Goal: Complete application form: Complete application form

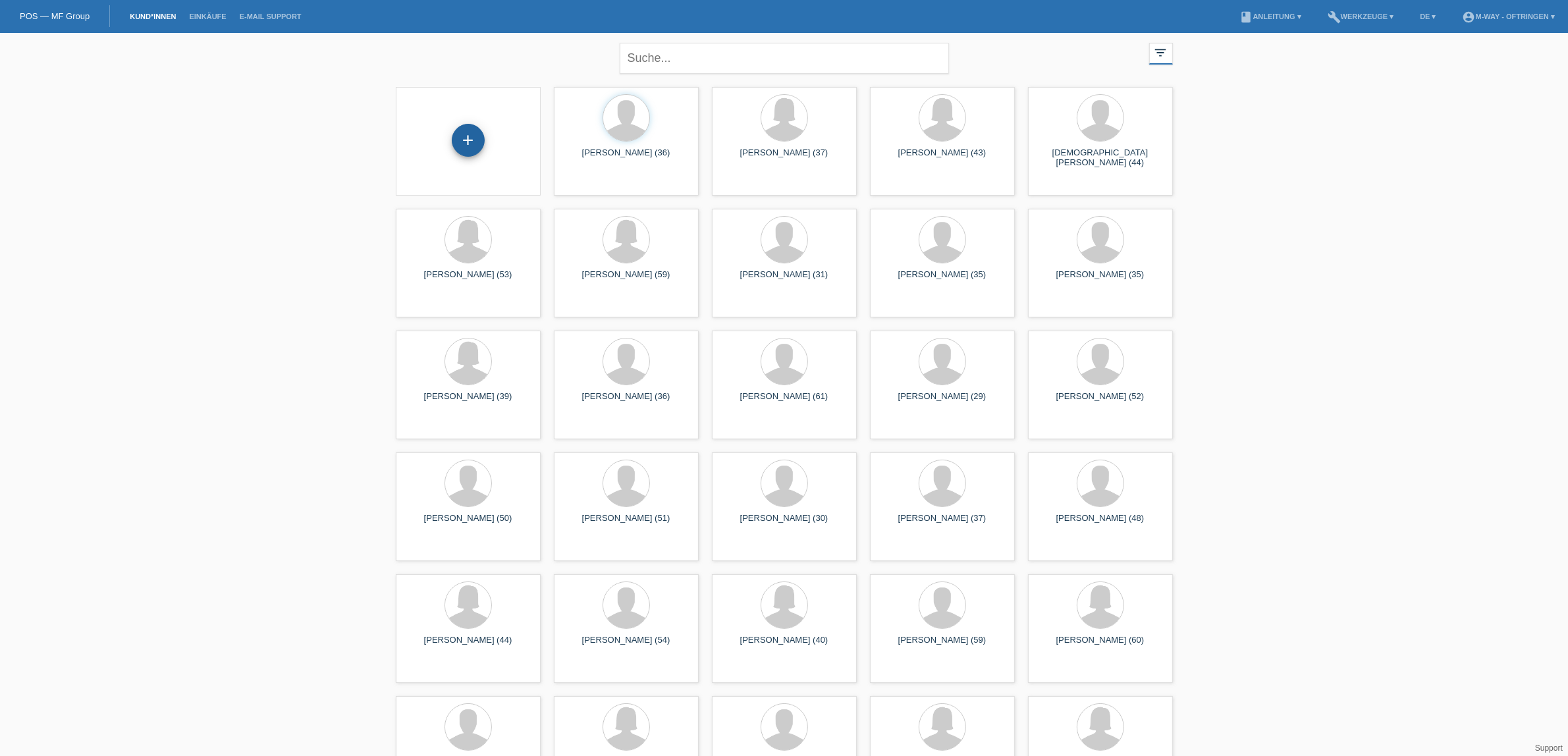
click at [466, 138] on div "+" at bounding box center [468, 140] width 33 height 33
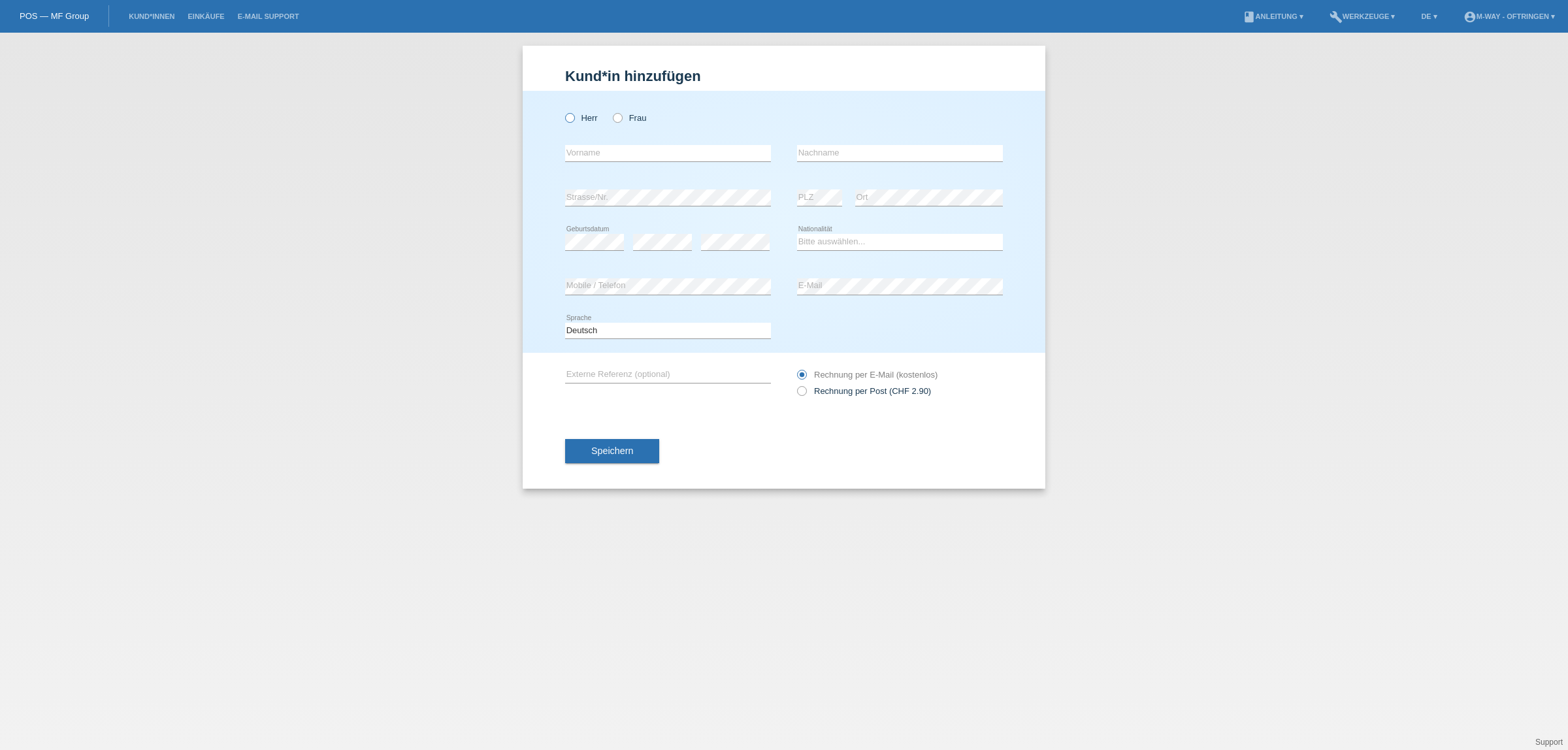
click at [563, 111] on icon at bounding box center [563, 111] width 0 height 0
click at [569, 118] on input "Herr" at bounding box center [569, 117] width 9 height 9
radio input "true"
click at [582, 152] on input "text" at bounding box center [668, 152] width 206 height 16
type input "Marko"
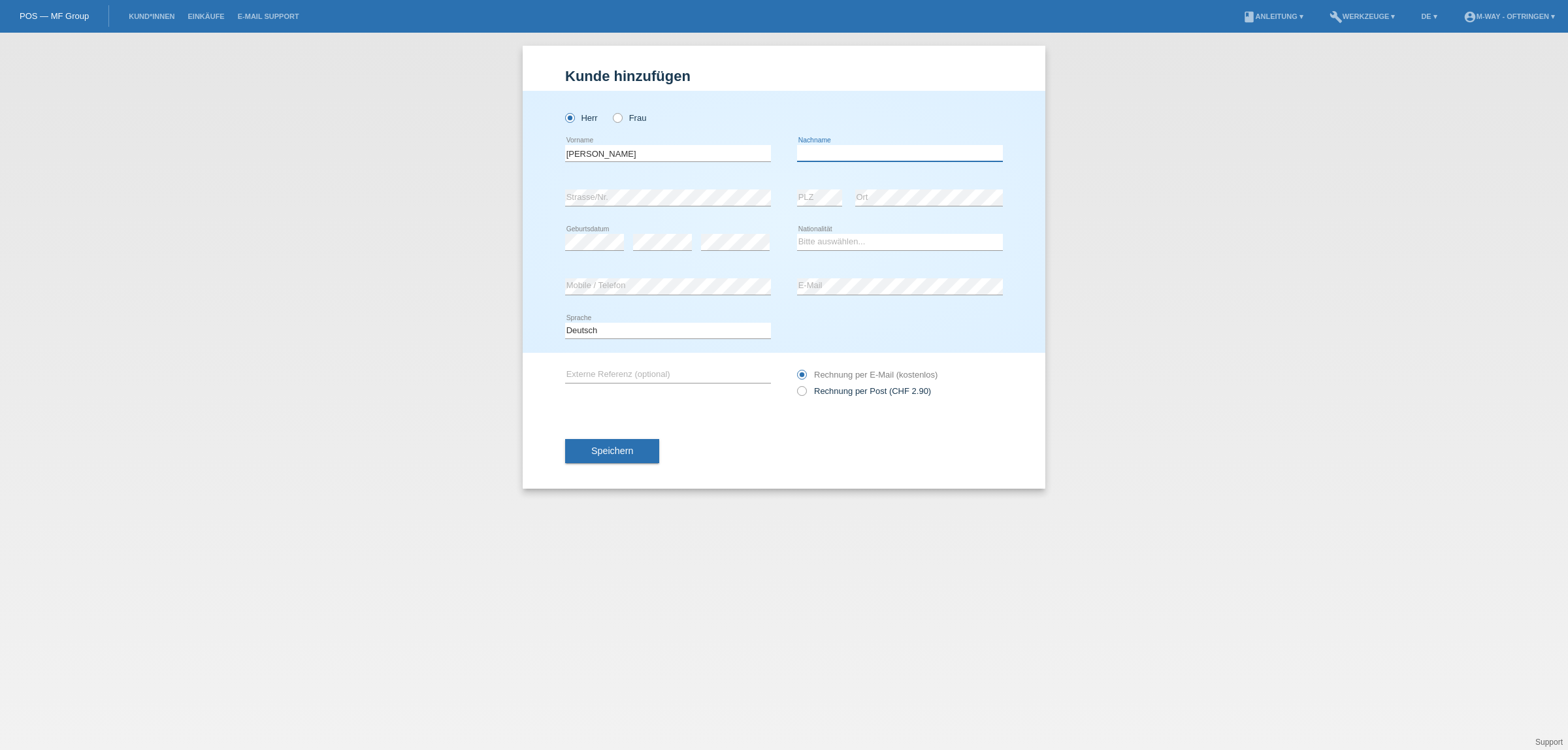
click at [822, 149] on input "text" at bounding box center [900, 152] width 206 height 16
type input "Vardin"
click at [842, 243] on select "Bitte auswählen... Schweiz Deutschland Liechtenstein Österreich ------------ Af…" at bounding box center [900, 242] width 206 height 16
select select "CH"
click at [797, 234] on select "Bitte auswählen... Schweiz Deutschland Liechtenstein Österreich ------------ Af…" at bounding box center [900, 242] width 206 height 16
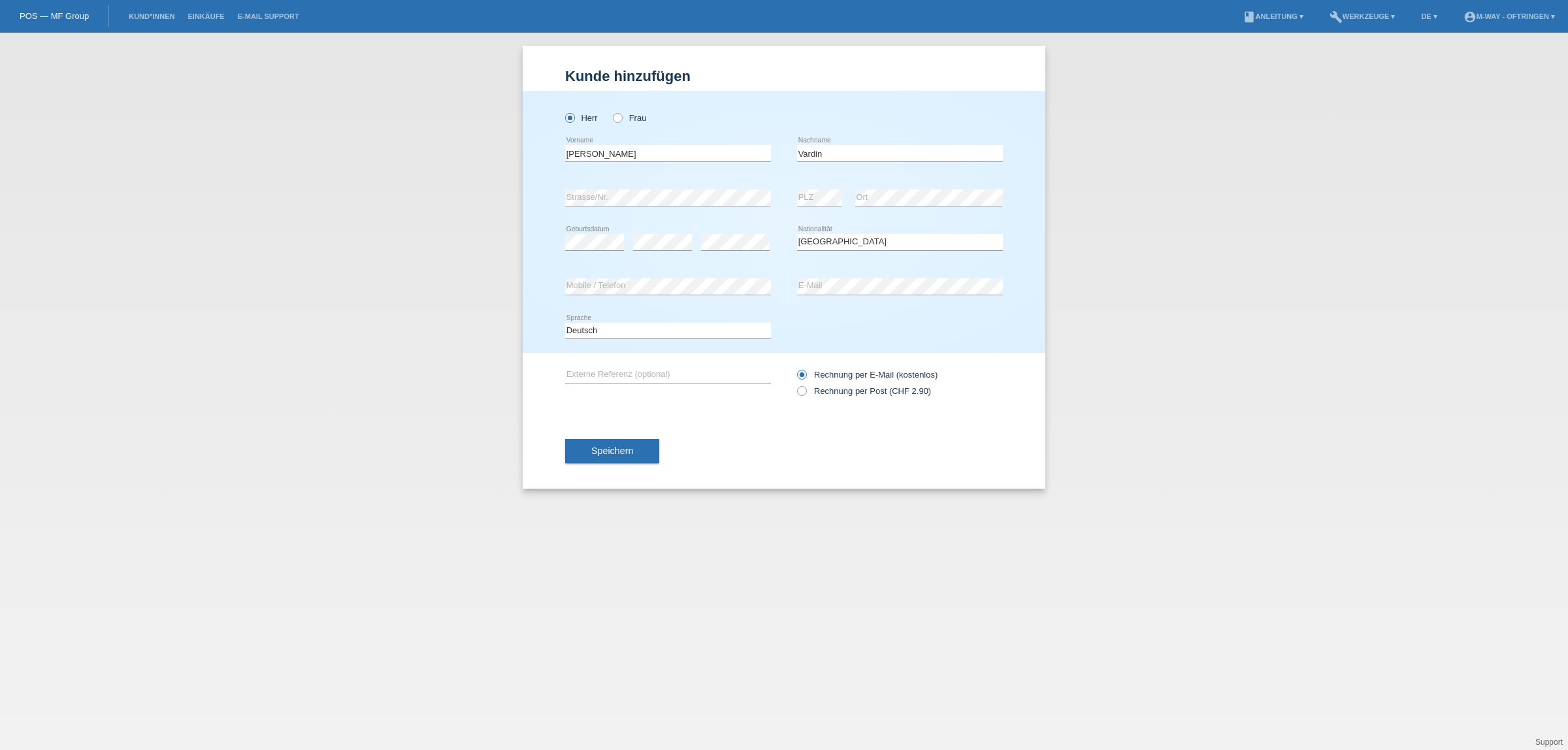
click at [639, 443] on button "Speichern" at bounding box center [612, 451] width 94 height 25
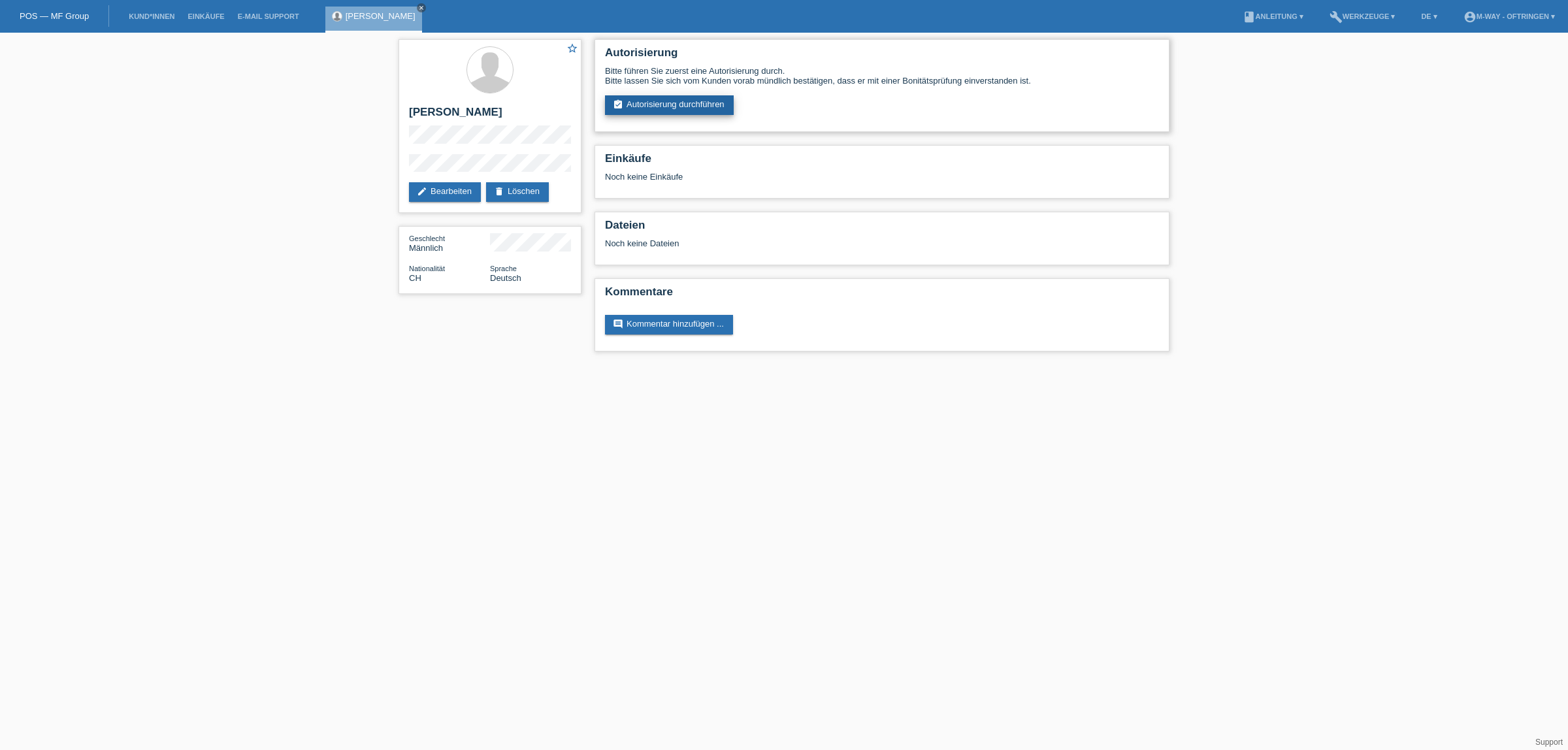
click at [650, 105] on link "assignment_turned_in Autorisierung durchführen" at bounding box center [669, 105] width 128 height 19
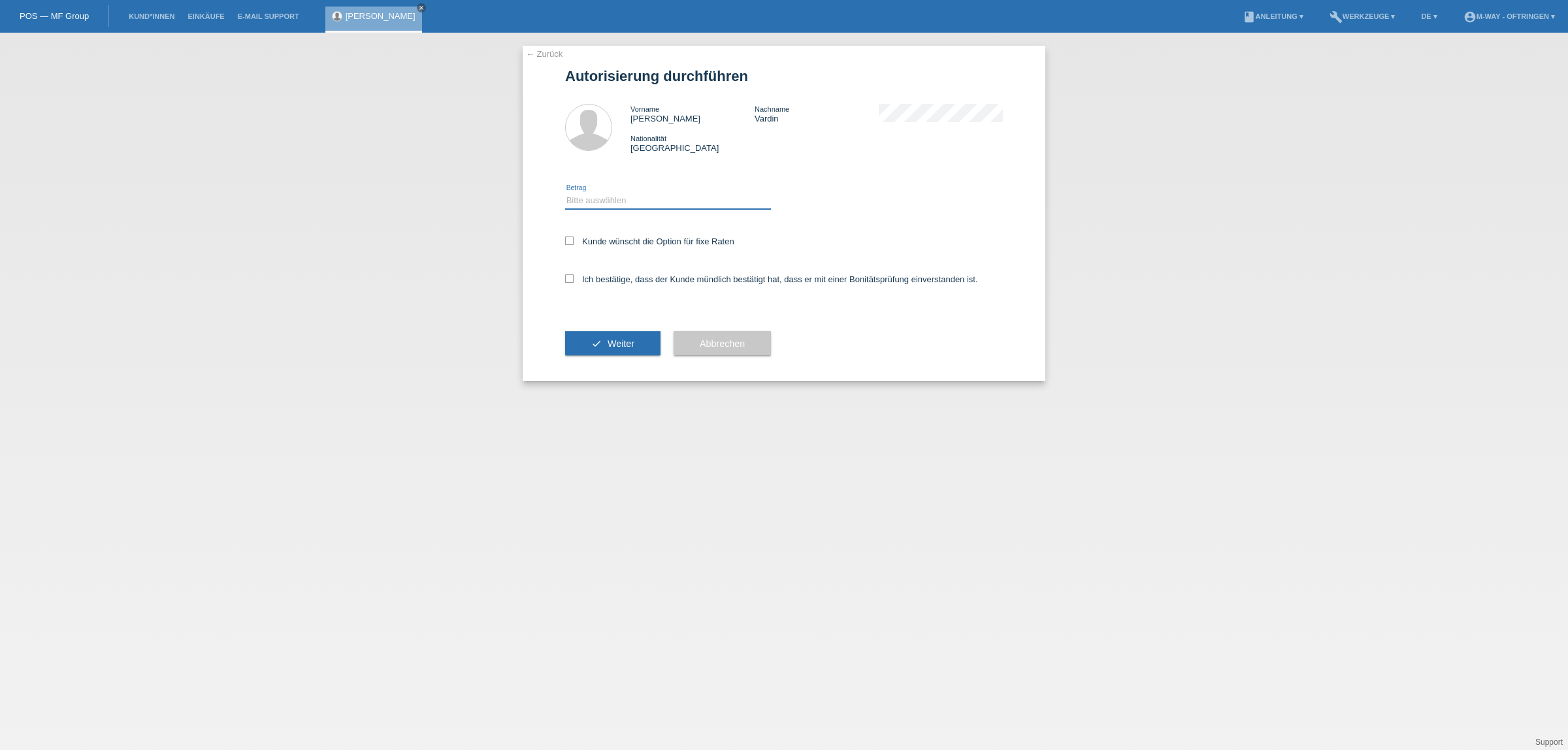
click at [643, 193] on select "Bitte auswählen CHF 1.00 - CHF 499.00 CHF 500.00 - CHF 1'999.00 CHF 2'000.00 - …" at bounding box center [668, 201] width 206 height 16
select select "3"
click at [565, 193] on select "Bitte auswählen CHF 1.00 - CHF 499.00 CHF 500.00 - CHF 1'999.00 CHF 2'000.00 - …" at bounding box center [668, 201] width 206 height 16
click at [567, 243] on icon at bounding box center [569, 240] width 9 height 9
click at [567, 243] on input "Kunde wünscht die Option für fixe Raten" at bounding box center [569, 240] width 9 height 9
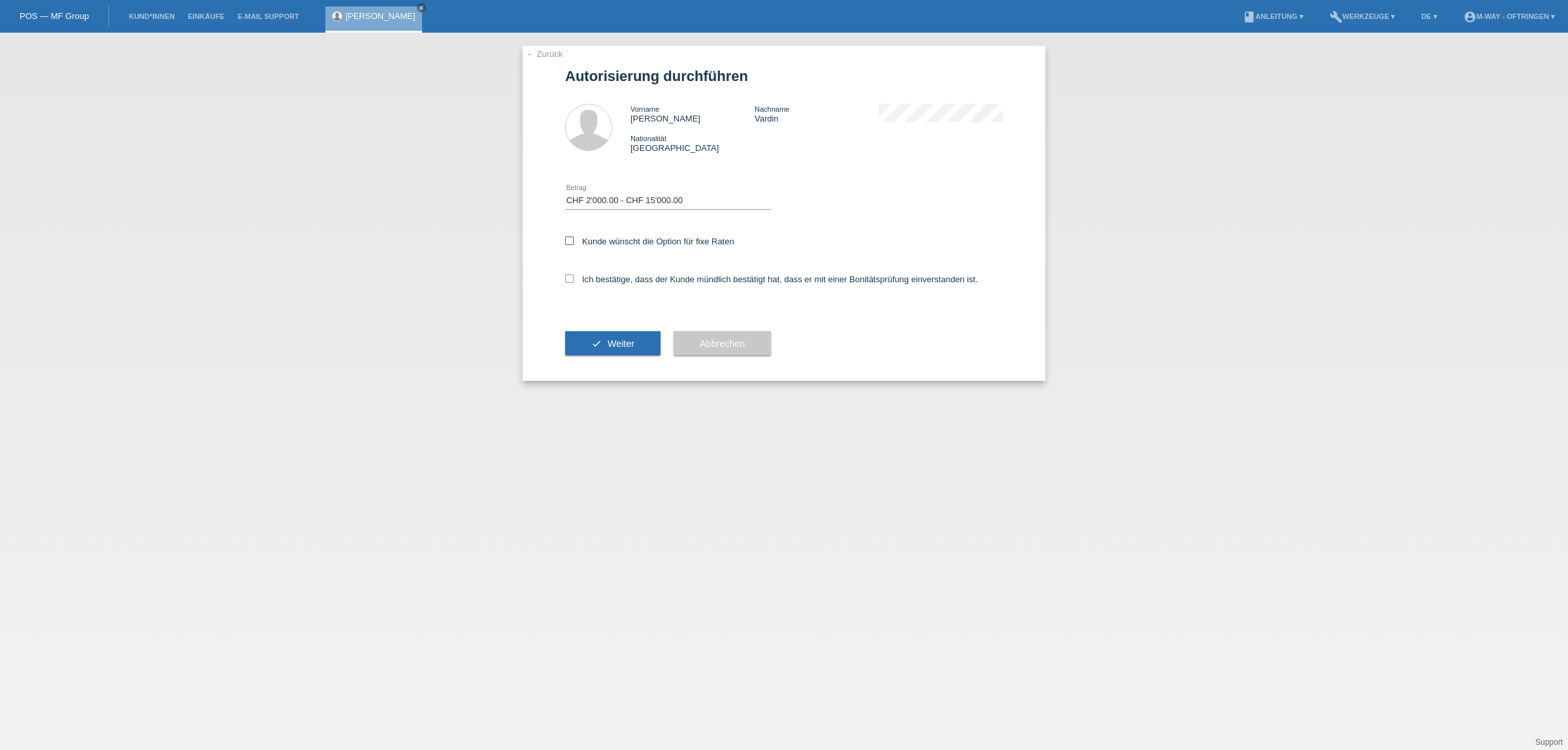
checkbox input "true"
click at [569, 275] on icon at bounding box center [569, 279] width 9 height 9
click at [569, 275] on input "Ich bestätige, dass der Kunde mündlich bestätigt hat, dass er mit einer Bonität…" at bounding box center [569, 279] width 9 height 9
checkbox input "true"
click at [593, 341] on button "check Weiter" at bounding box center [613, 344] width 96 height 25
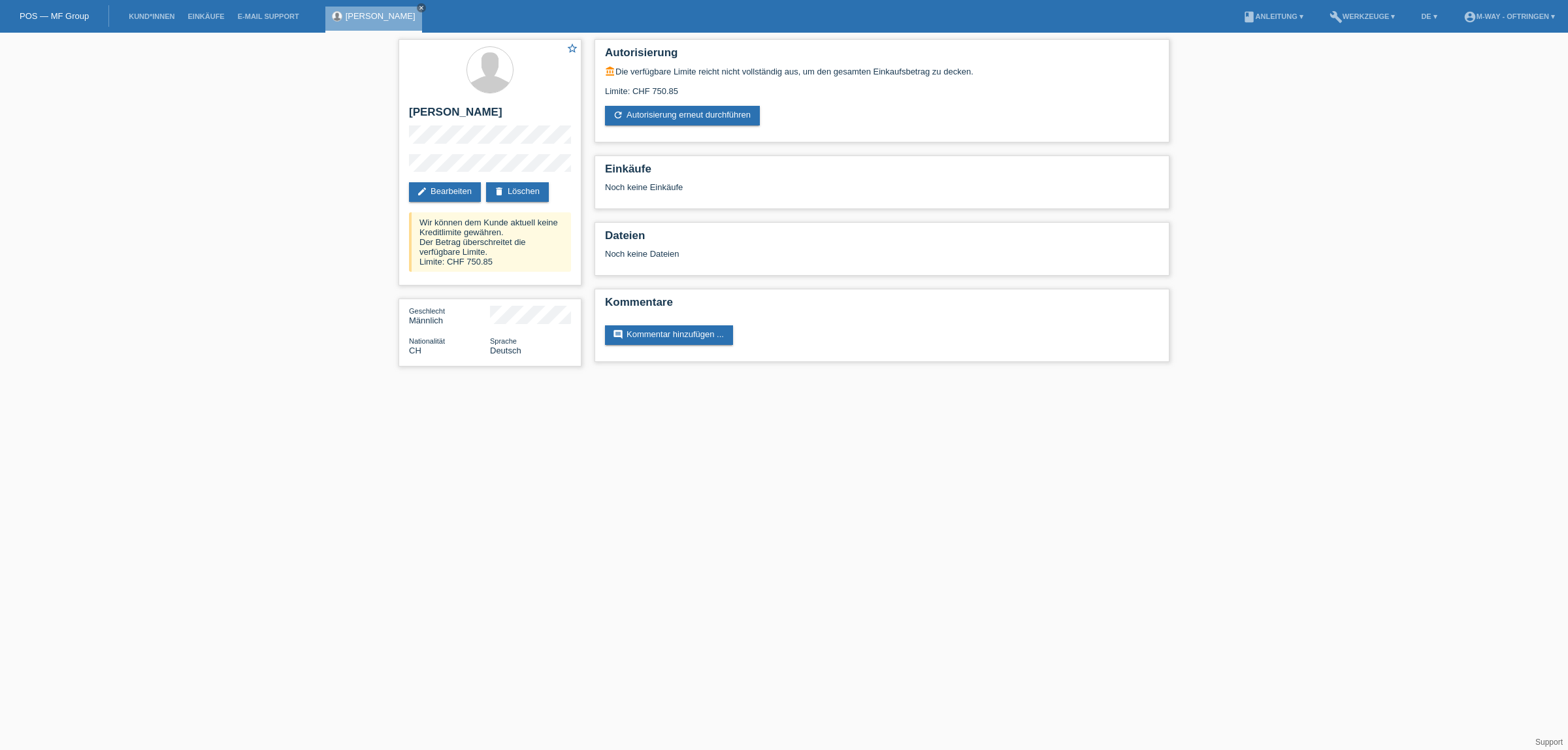
click at [903, 380] on html "POS — MF Group Kund*innen Einkäufe E-Mail Support [PERSON_NAME] close menu" at bounding box center [784, 190] width 1568 height 380
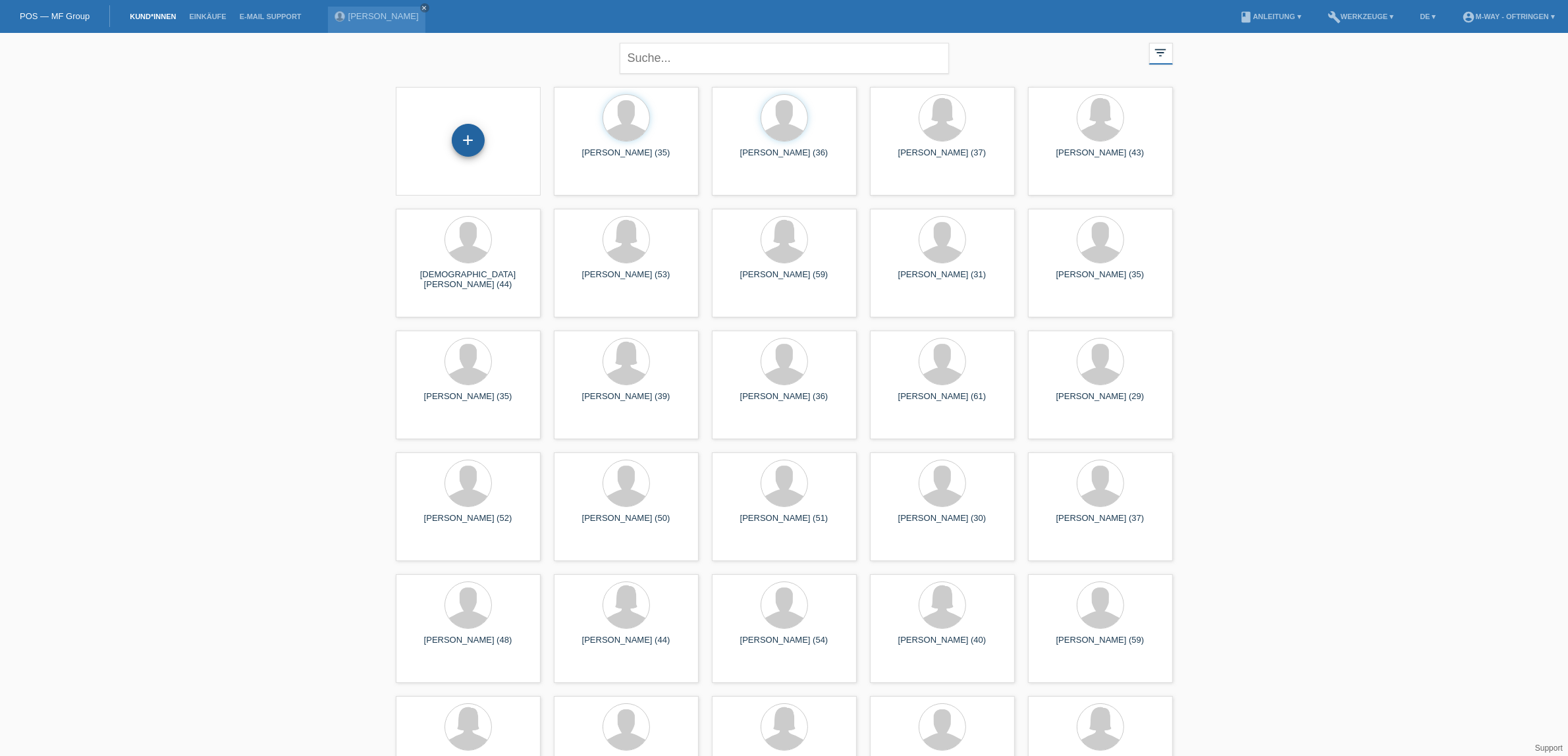
click at [463, 147] on div "+" at bounding box center [468, 140] width 33 height 33
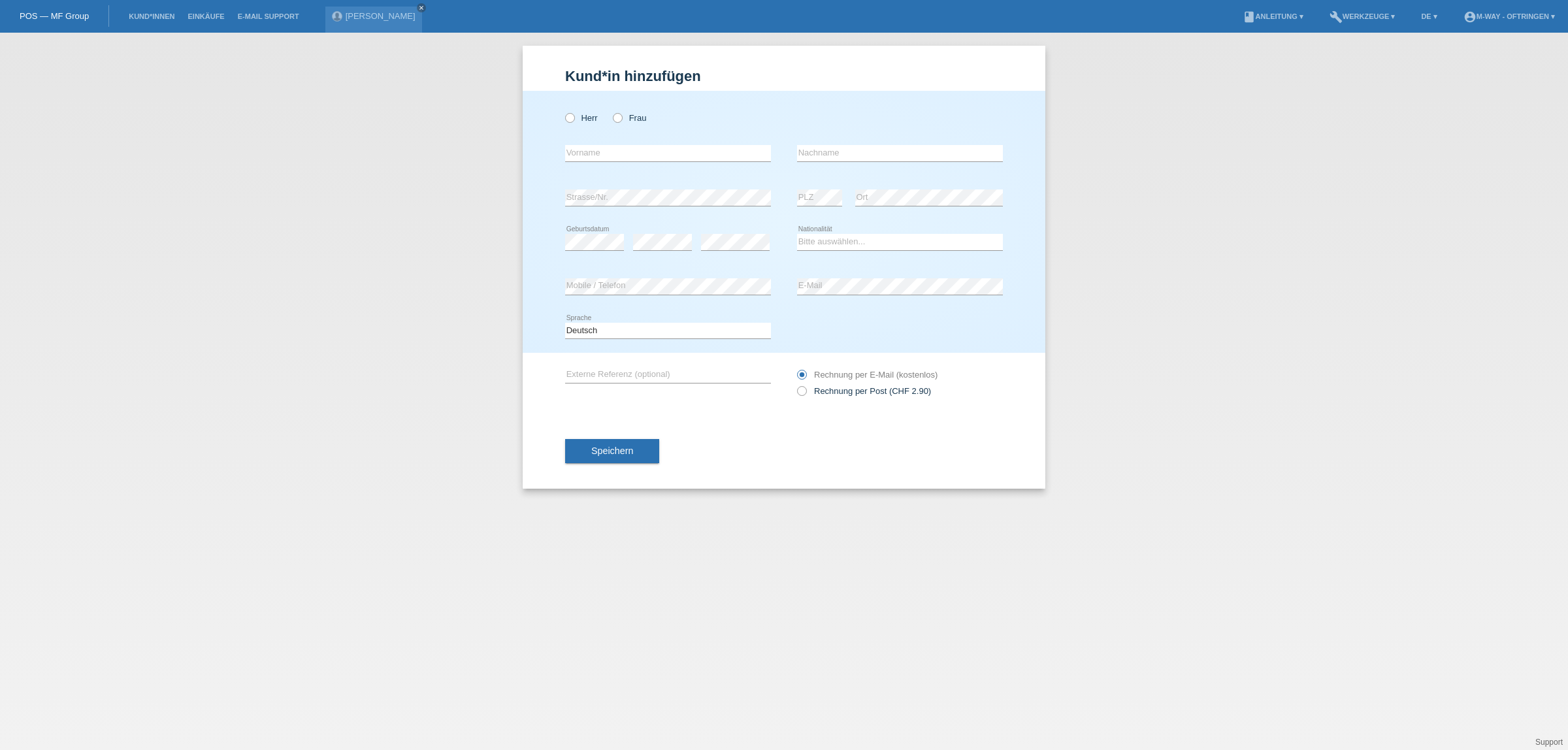
click at [565, 122] on div "Herr Frau" at bounding box center [668, 117] width 206 height 26
click at [563, 111] on icon at bounding box center [563, 111] width 0 height 0
click at [570, 119] on input "Herr" at bounding box center [569, 117] width 9 height 9
radio input "true"
click at [586, 153] on input "text" at bounding box center [668, 152] width 206 height 16
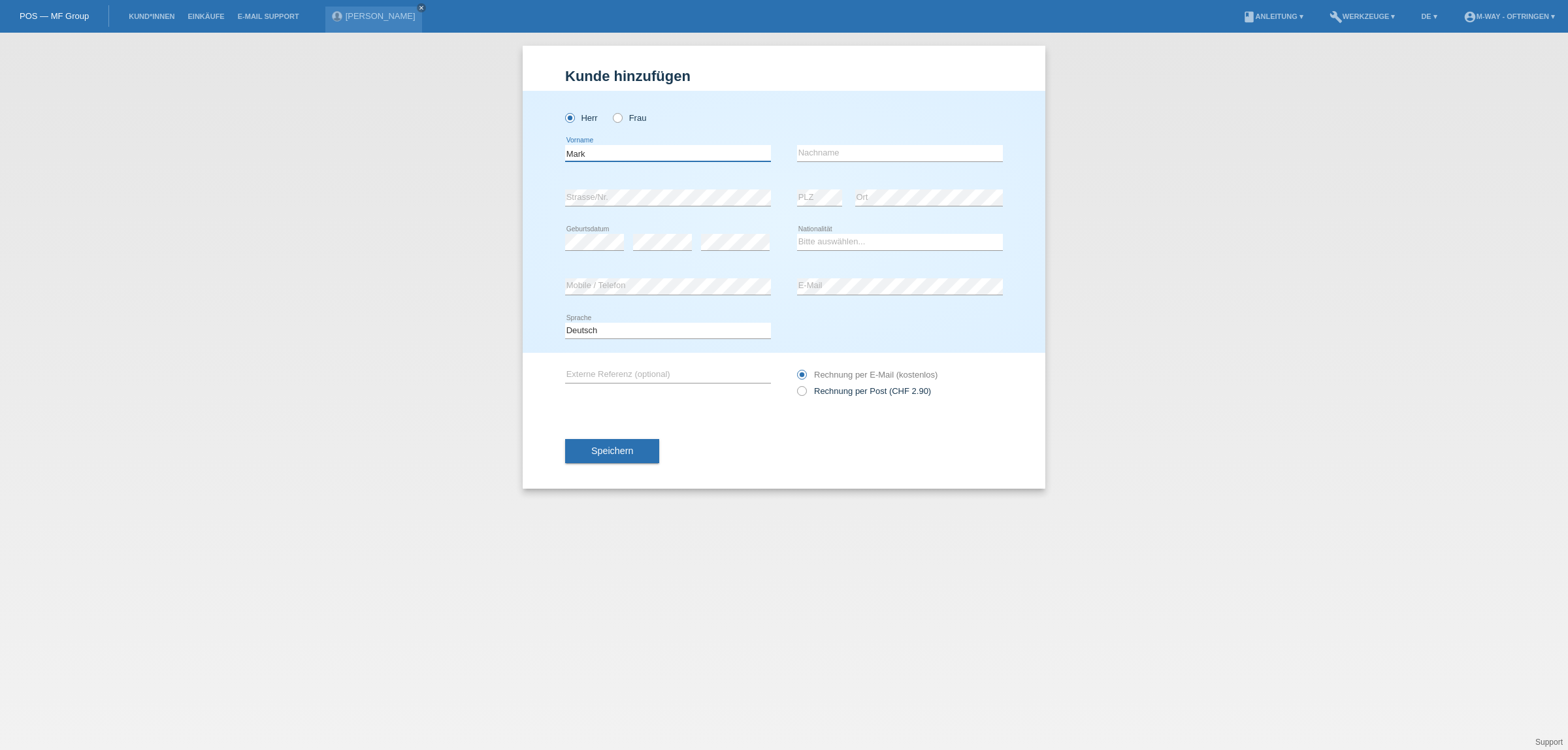
type input "Mark"
type input "Just"
click at [676, 230] on div "error" at bounding box center [663, 242] width 59 height 44
click at [870, 240] on select "Bitte auswählen... Schweiz Deutschland Liechtenstein Österreich ------------ Af…" at bounding box center [900, 242] width 206 height 16
select select "CH"
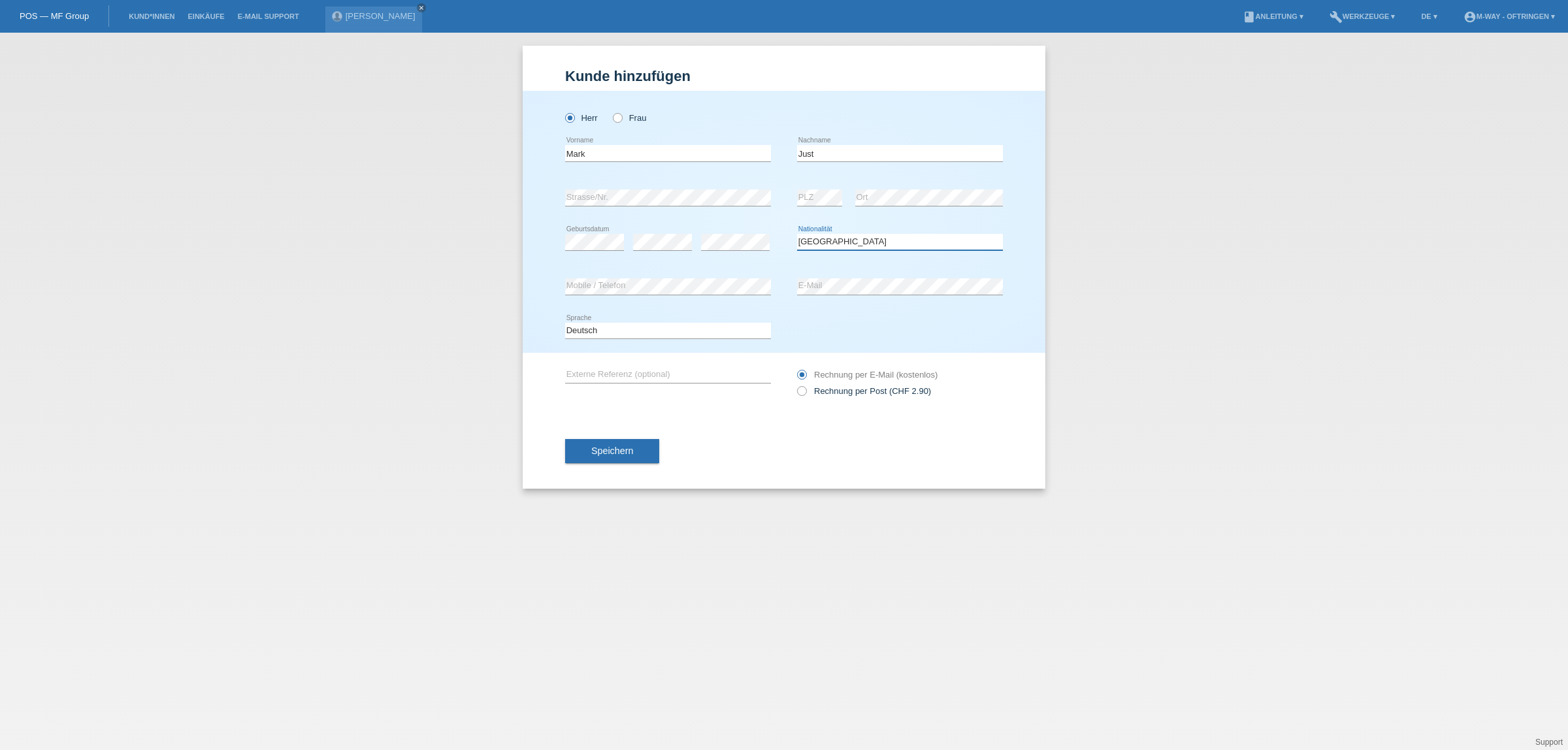
click at [797, 234] on select "Bitte auswählen... Schweiz Deutschland Liechtenstein Österreich ------------ Af…" at bounding box center [900, 242] width 206 height 16
click at [640, 453] on button "Speichern" at bounding box center [612, 451] width 94 height 25
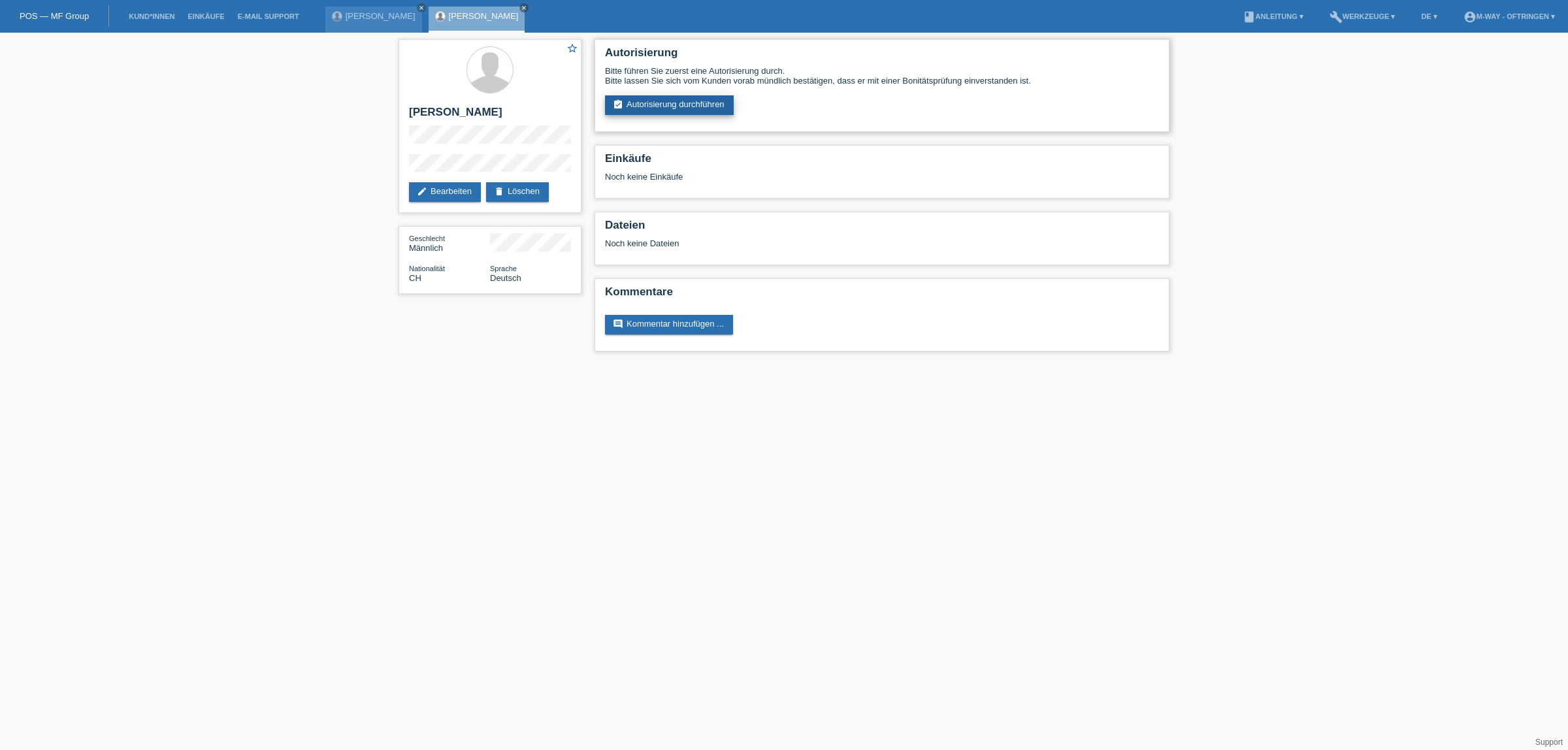
click at [710, 103] on link "assignment_turned_in Autorisierung durchführen" at bounding box center [669, 105] width 128 height 19
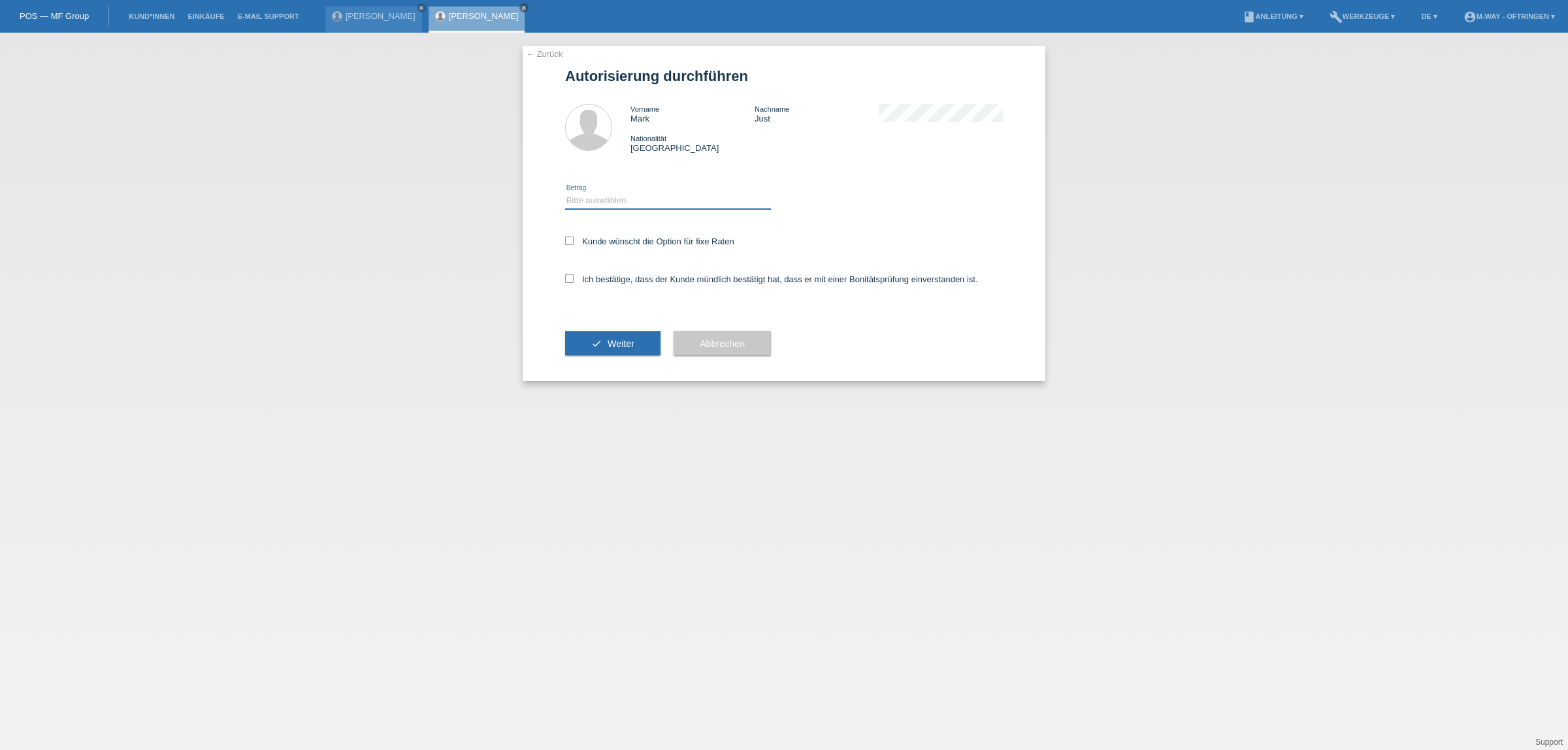
click at [692, 198] on select "Bitte auswählen CHF 1.00 - CHF 499.00 CHF 500.00 - CHF 1'999.00 CHF 2'000.00 - …" at bounding box center [668, 201] width 206 height 16
select select "3"
click at [565, 193] on select "Bitte auswählen CHF 1.00 - CHF 499.00 CHF 500.00 - CHF 1'999.00 CHF 2'000.00 - …" at bounding box center [668, 201] width 206 height 16
click at [643, 240] on label "Kunde wünscht die Option für fixe Raten" at bounding box center [650, 241] width 170 height 10
click at [573, 240] on input "Kunde wünscht die Option für fixe Raten" at bounding box center [569, 240] width 9 height 9
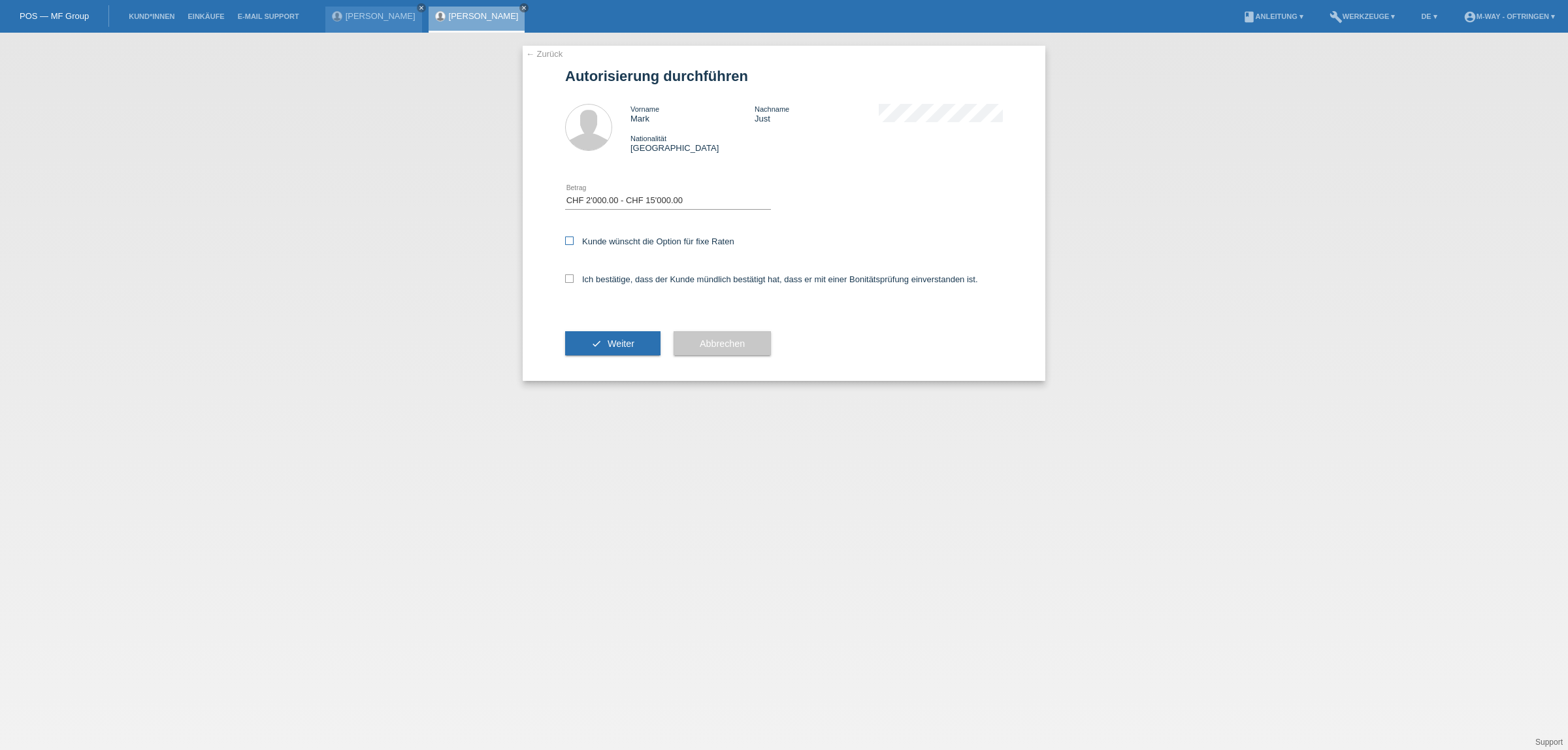
checkbox input "true"
click at [651, 276] on label "Ich bestätige, dass der Kunde mündlich bestätigt hat, dass er mit einer Bonität…" at bounding box center [772, 279] width 413 height 10
click at [573, 276] on input "Ich bestätige, dass der Kunde mündlich bestätigt hat, dass er mit einer Bonität…" at bounding box center [569, 279] width 9 height 9
checkbox input "true"
click at [635, 345] on button "check Weiter" at bounding box center [613, 344] width 96 height 25
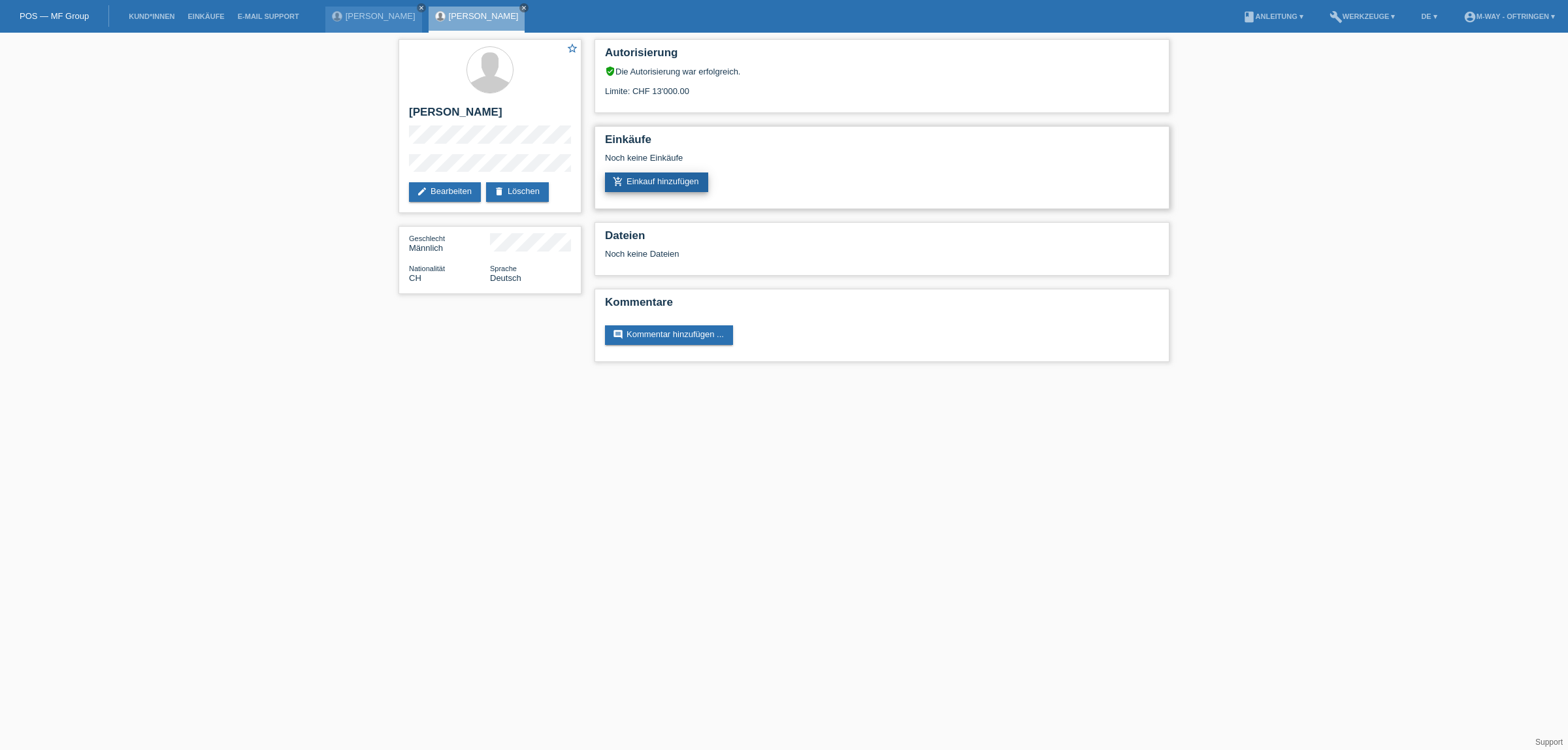
click at [675, 177] on link "add_shopping_cart Einkauf hinzufügen" at bounding box center [656, 182] width 103 height 19
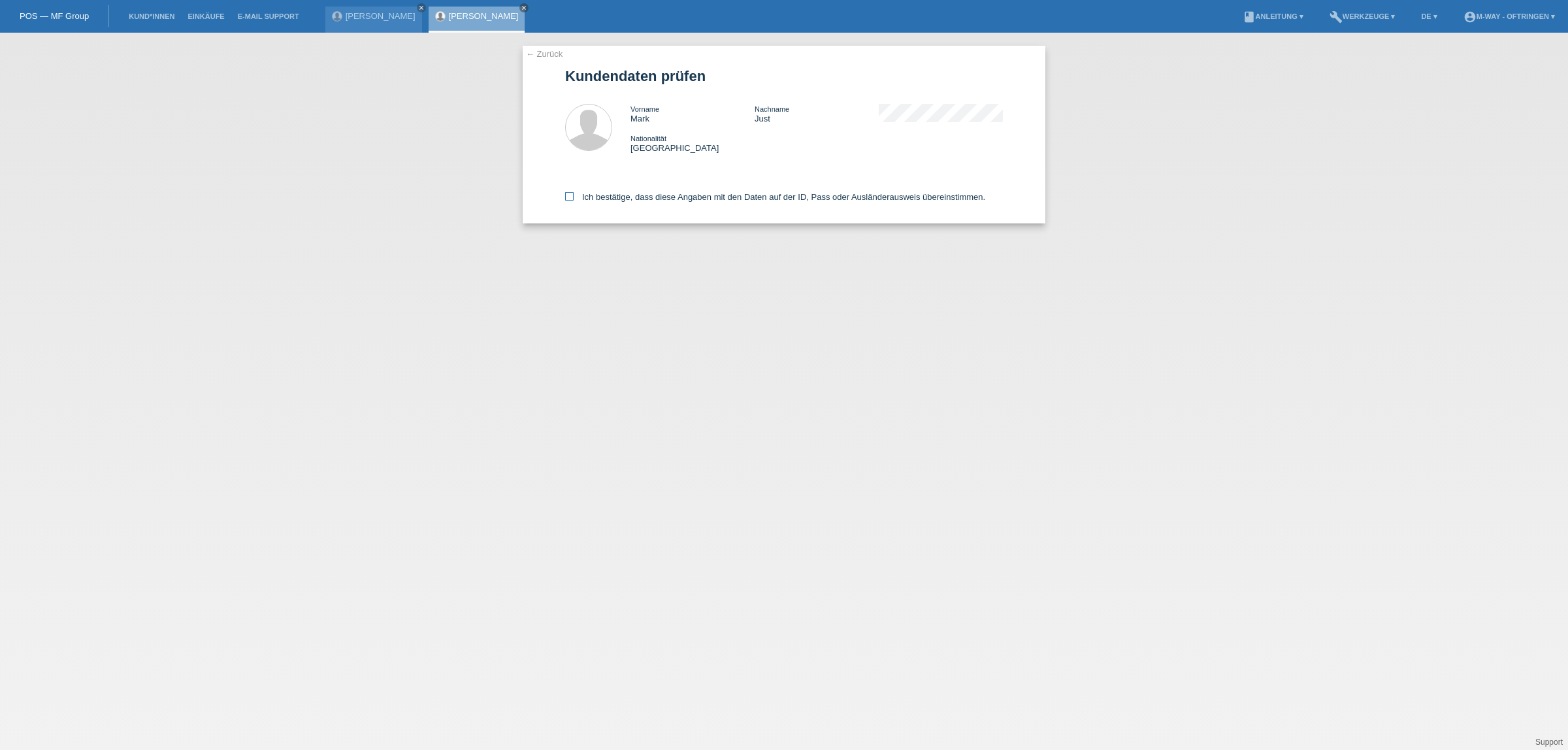
click at [573, 198] on label "Ich bestätige, dass diese Angaben mit den Daten auf der ID, Pass oder Ausländer…" at bounding box center [775, 197] width 420 height 10
click at [573, 198] on input "Ich bestätige, dass diese Angaben mit den Daten auf der ID, Pass oder Ausländer…" at bounding box center [569, 196] width 9 height 9
checkbox input "true"
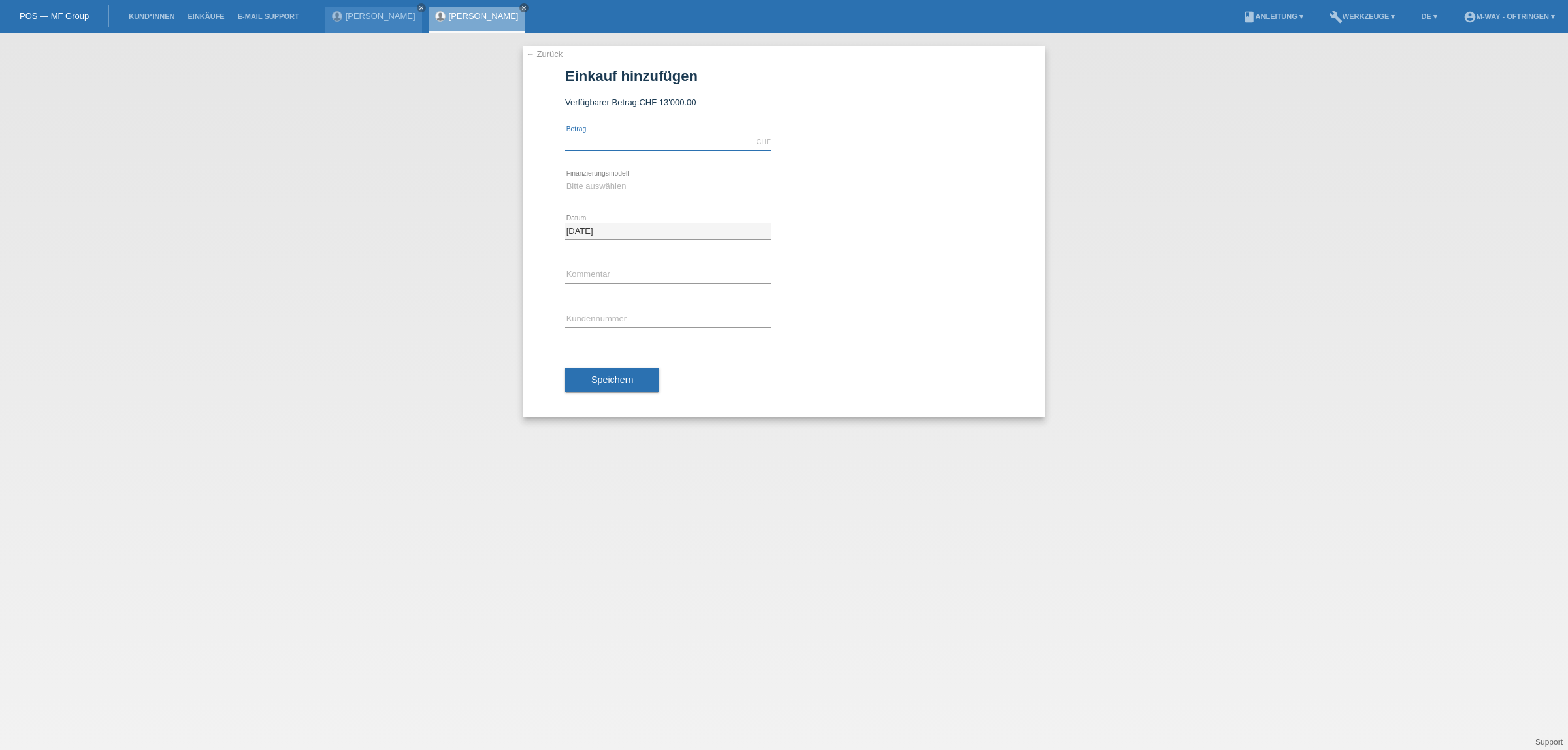
click at [719, 135] on input "text" at bounding box center [668, 142] width 206 height 16
type input "3452.80"
click at [653, 190] on select "Bitte auswählen Fixe Raten Kauf auf Rechnung mit Teilzahlungsoption" at bounding box center [668, 186] width 206 height 16
click at [565, 178] on select "Bitte auswählen Fixe Raten Kauf auf Rechnung mit Teilzahlungsoption" at bounding box center [668, 186] width 206 height 16
click at [670, 186] on select "Bitte auswählen Fixe Raten Kauf auf Rechnung mit Teilzahlungsoption" at bounding box center [668, 186] width 206 height 16
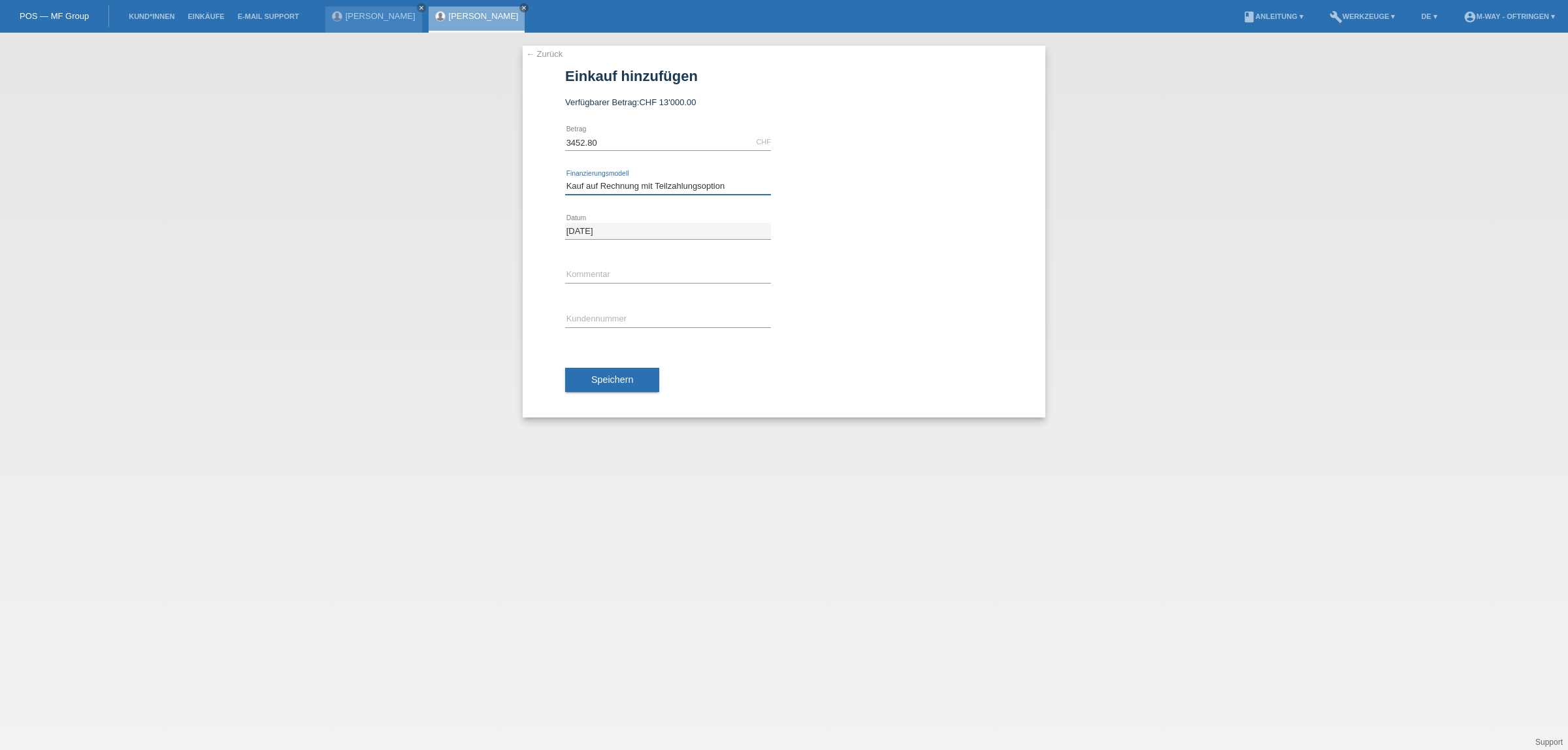
select select "77"
click at [565, 178] on select "Bitte auswählen Fixe Raten Kauf auf Rechnung mit Teilzahlungsoption" at bounding box center [668, 186] width 206 height 16
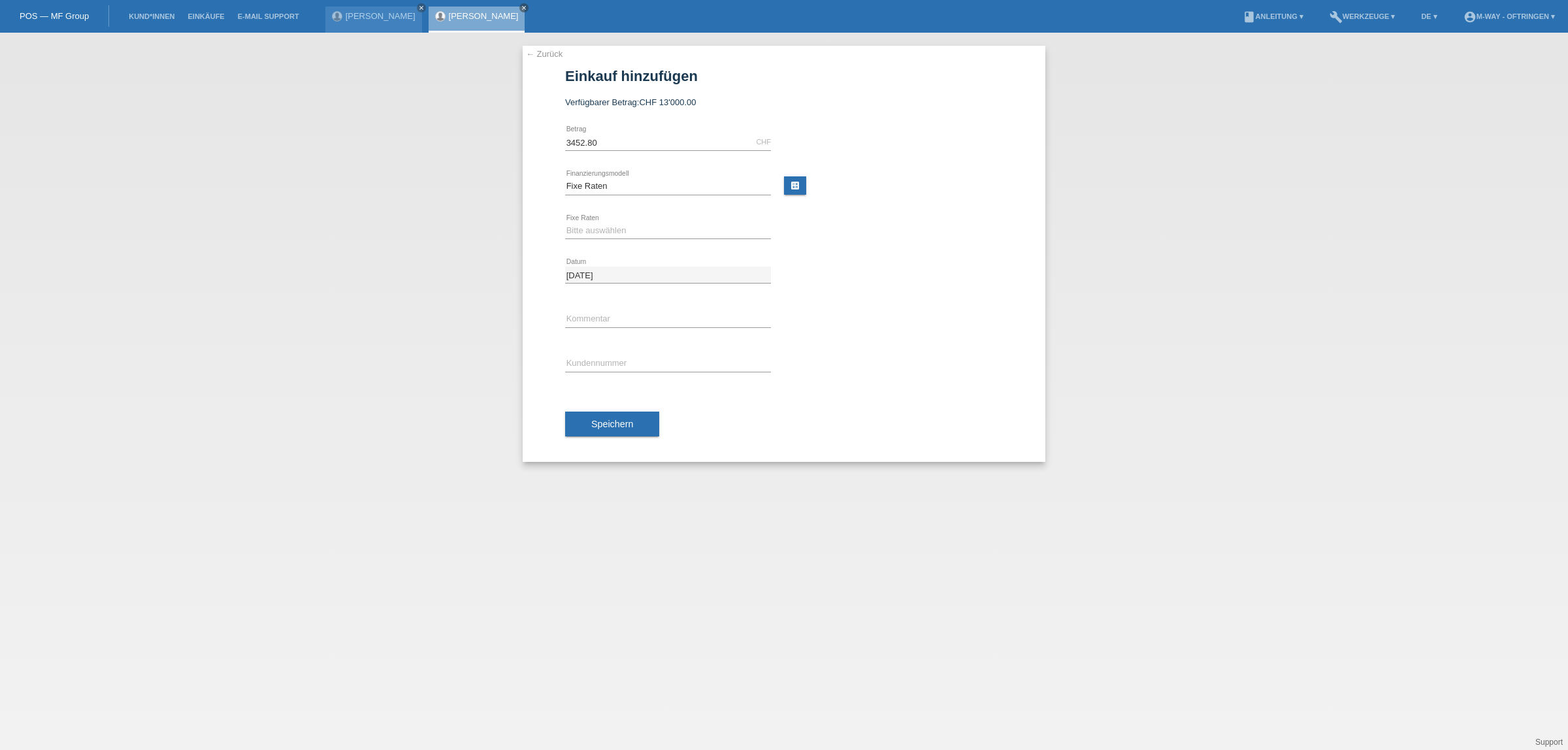
click at [616, 221] on div "Bitte auswählen 4 Raten 5 Raten 6 Raten 7 Raten 8 Raten 9 Raten 10 Raten 11 Rat…" at bounding box center [668, 231] width 206 height 44
click at [622, 229] on select "Bitte auswählen 4 Raten 5 Raten 6 Raten 7 Raten 8 Raten 9 Raten 10 Raten 11 Rat…" at bounding box center [668, 230] width 206 height 16
select select "202"
click at [565, 223] on select "Bitte auswählen 4 Raten 5 Raten 6 Raten 7 Raten 8 Raten 9 Raten 10 Raten 11 Rat…" at bounding box center [668, 230] width 206 height 16
click at [635, 363] on input "text" at bounding box center [668, 363] width 206 height 16
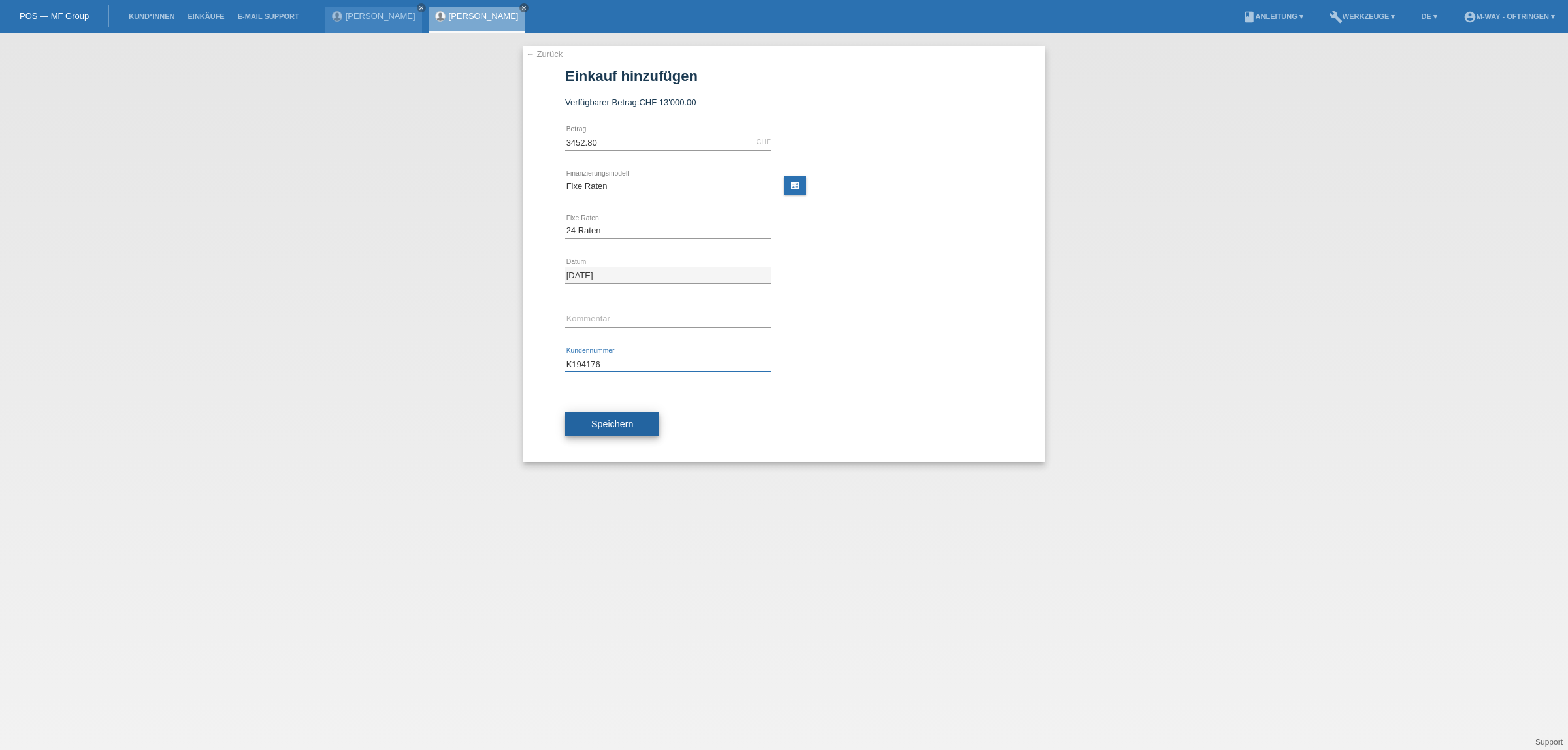
type input "K194176"
click at [631, 419] on span "Speichern" at bounding box center [612, 423] width 42 height 10
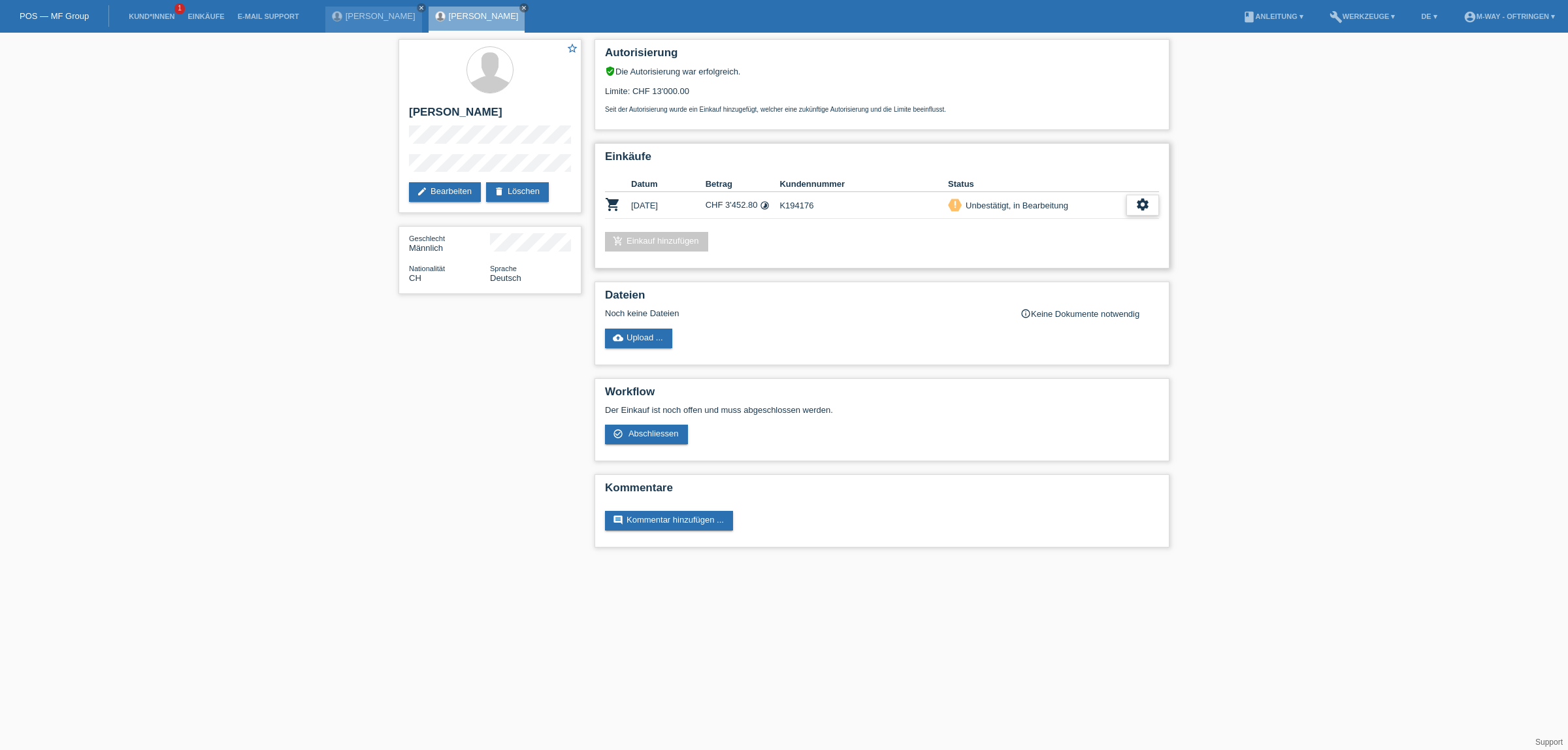
click at [1136, 206] on icon "settings" at bounding box center [1143, 205] width 14 height 14
click at [1101, 263] on div "check_circle_outline Abschliessen" at bounding box center [1075, 261] width 166 height 19
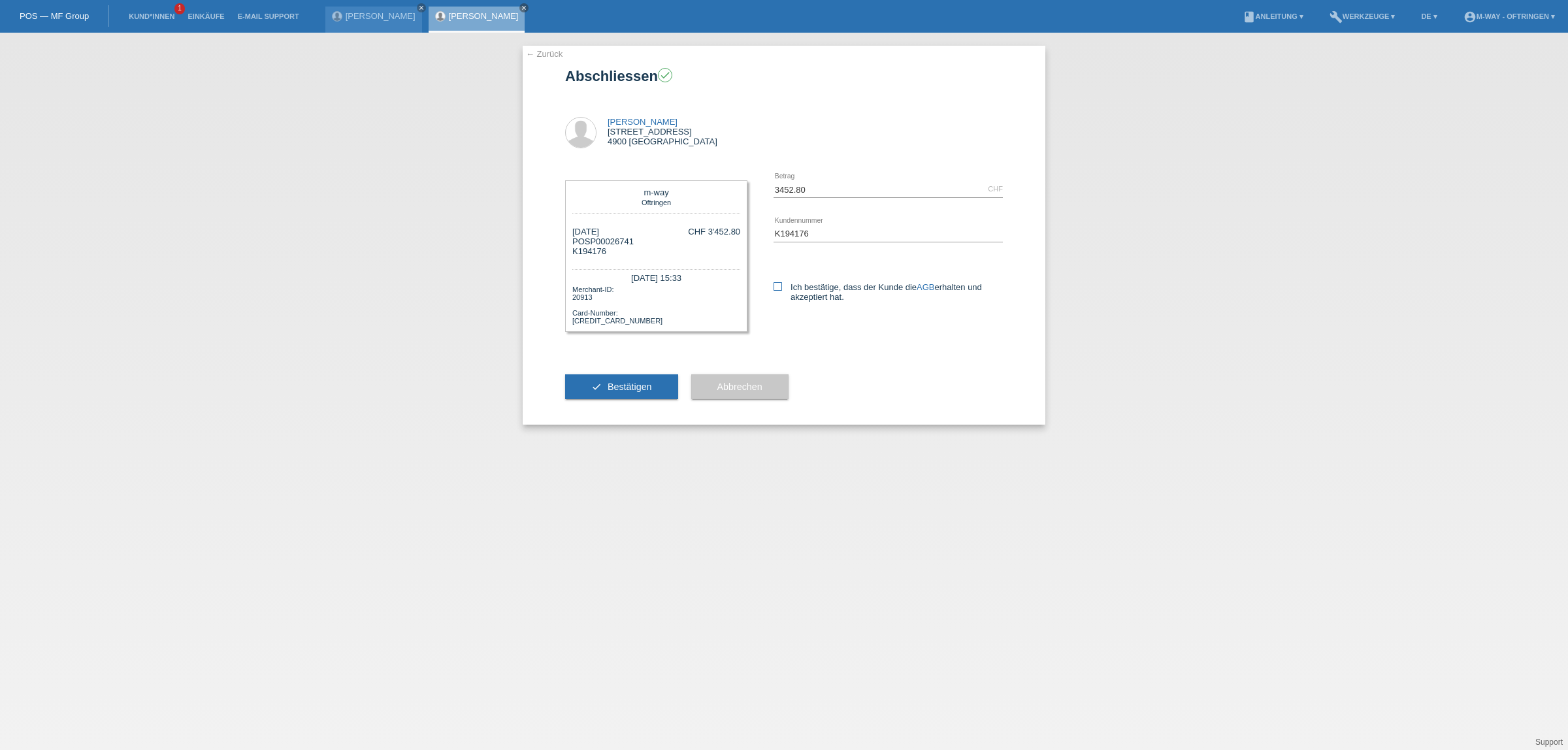
click at [818, 285] on label "Ich bestätige, dass der Kunde die AGB erhalten und akzeptiert hat." at bounding box center [887, 292] width 229 height 19
click at [782, 285] on input "Ich bestätige, dass der Kunde die AGB erhalten und akzeptiert hat." at bounding box center [777, 286] width 9 height 9
checkbox input "true"
click at [621, 384] on span "Bestätigen" at bounding box center [629, 387] width 44 height 10
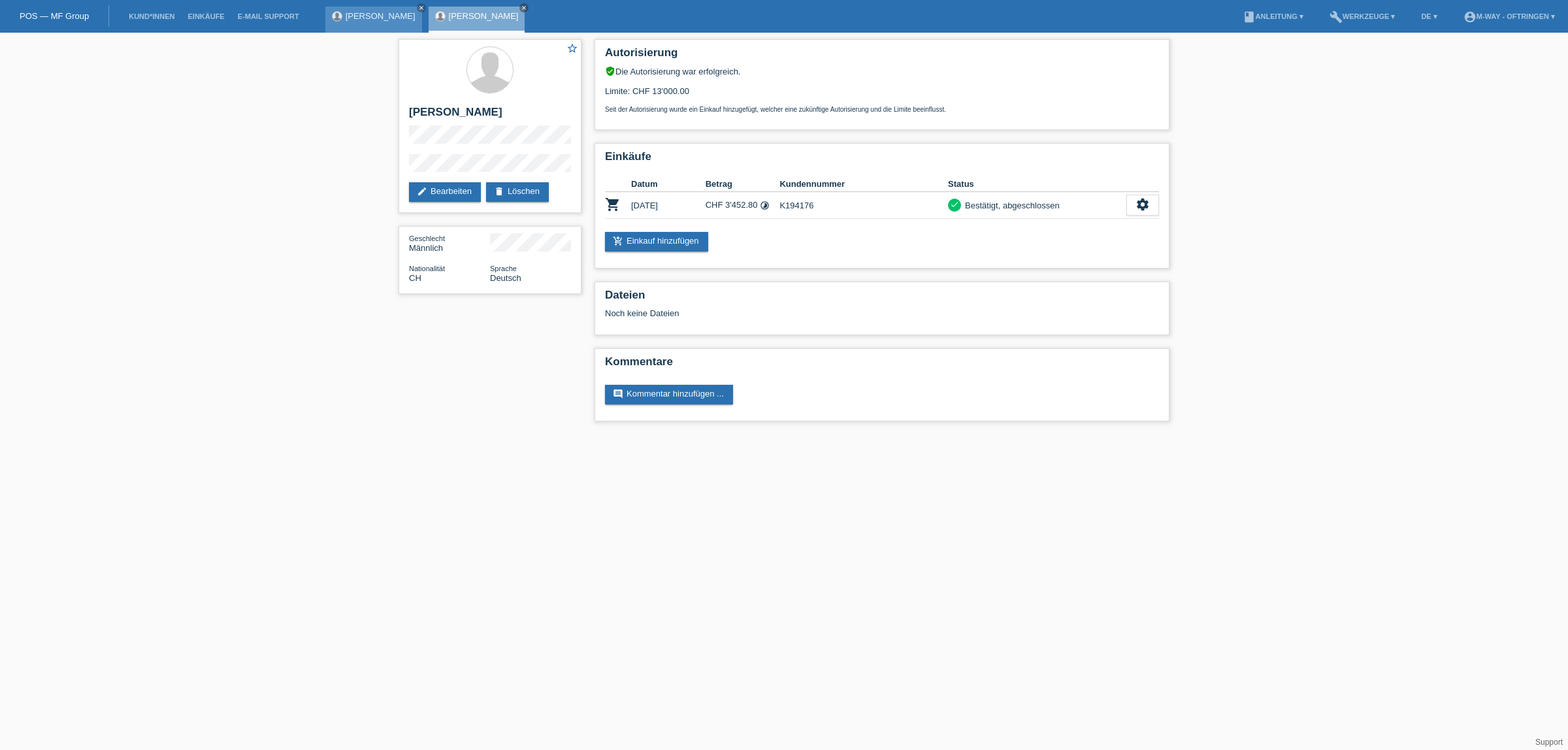
click at [353, 22] on div "[PERSON_NAME] close" at bounding box center [373, 19] width 96 height 26
click at [158, 20] on li "Kund*innen" at bounding box center [152, 16] width 59 height 33
click at [153, 14] on link "Kund*innen" at bounding box center [152, 16] width 59 height 8
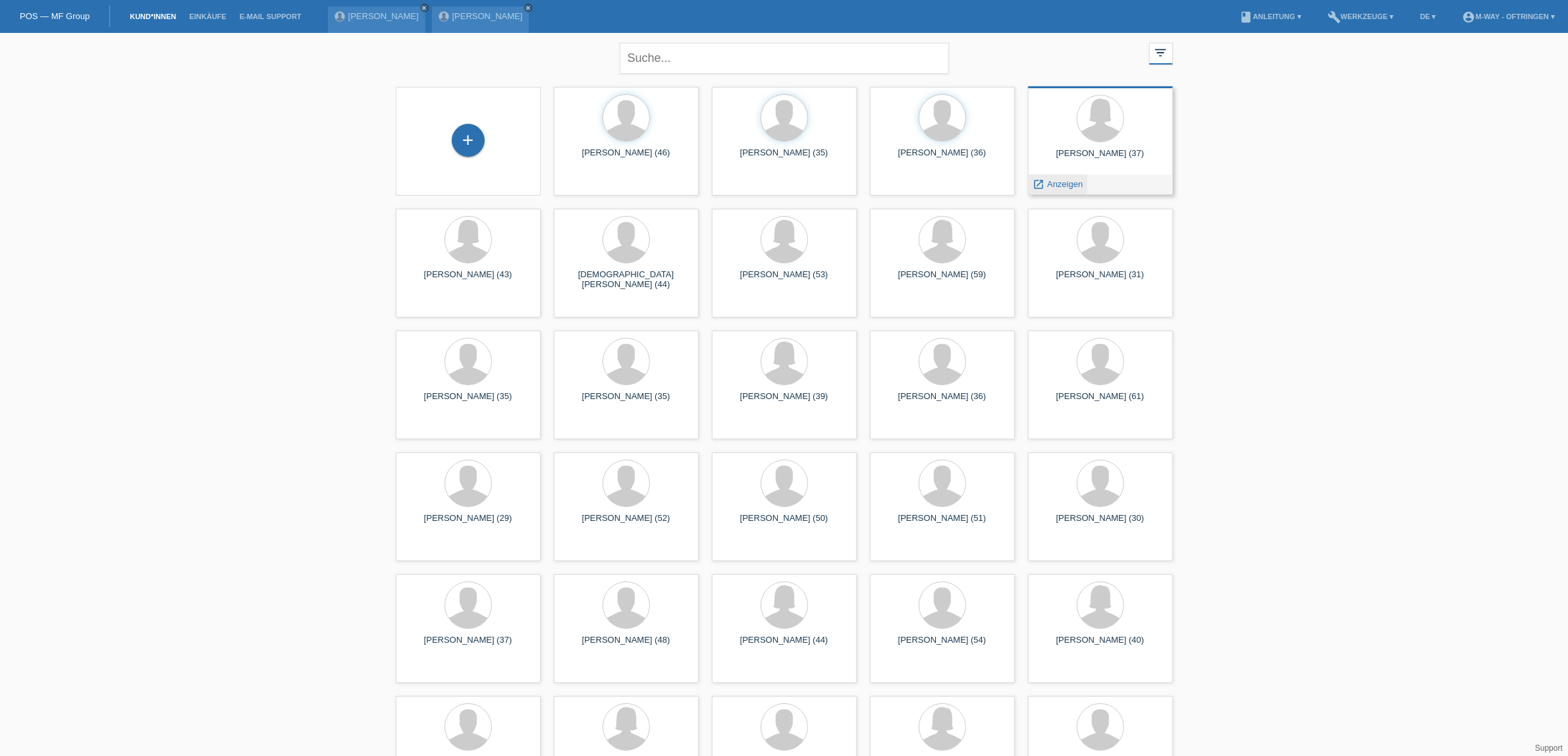
click at [1069, 184] on span "Anzeigen" at bounding box center [1065, 184] width 35 height 10
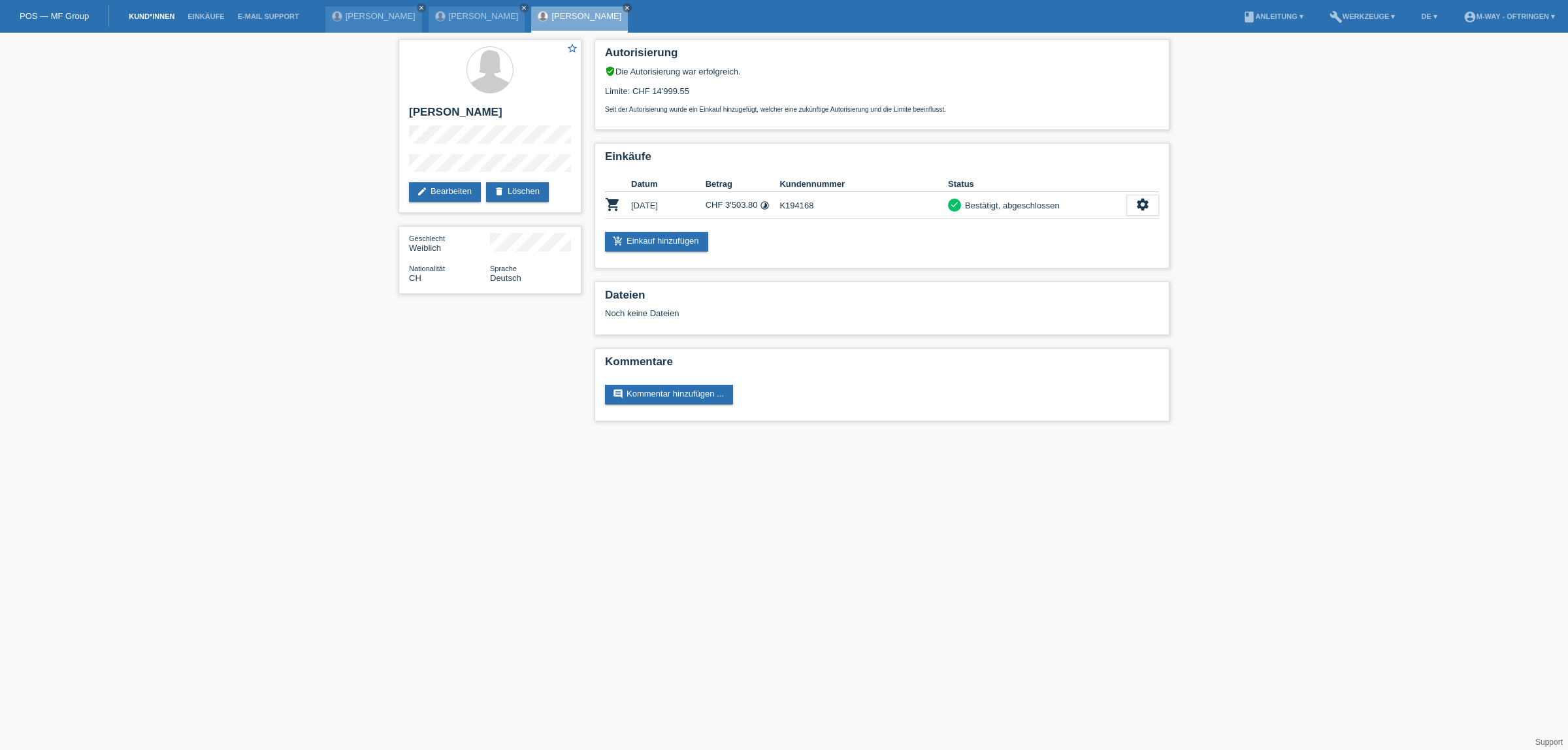
click at [131, 17] on link "Kund*innen" at bounding box center [152, 16] width 59 height 8
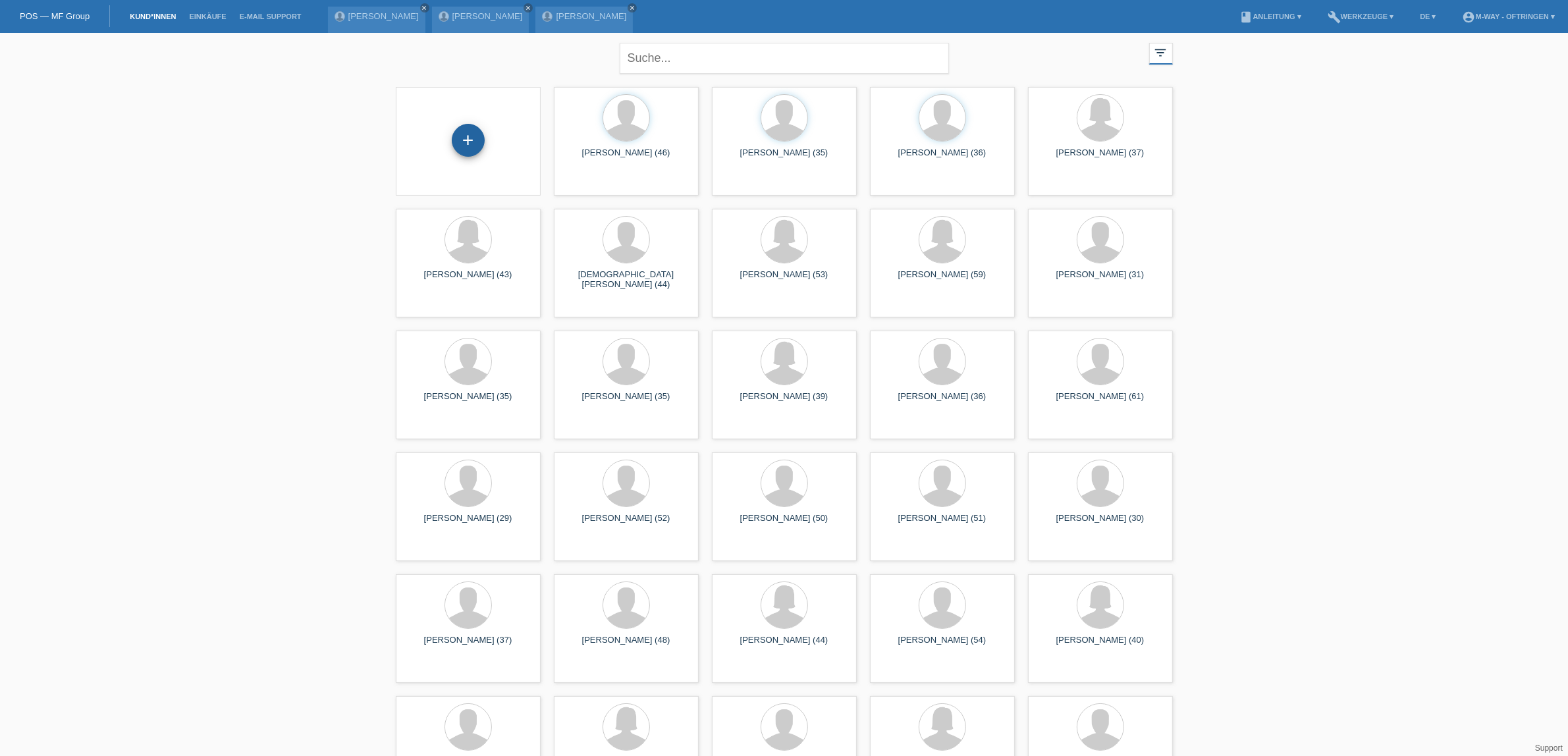
click at [481, 149] on div "+" at bounding box center [468, 140] width 33 height 33
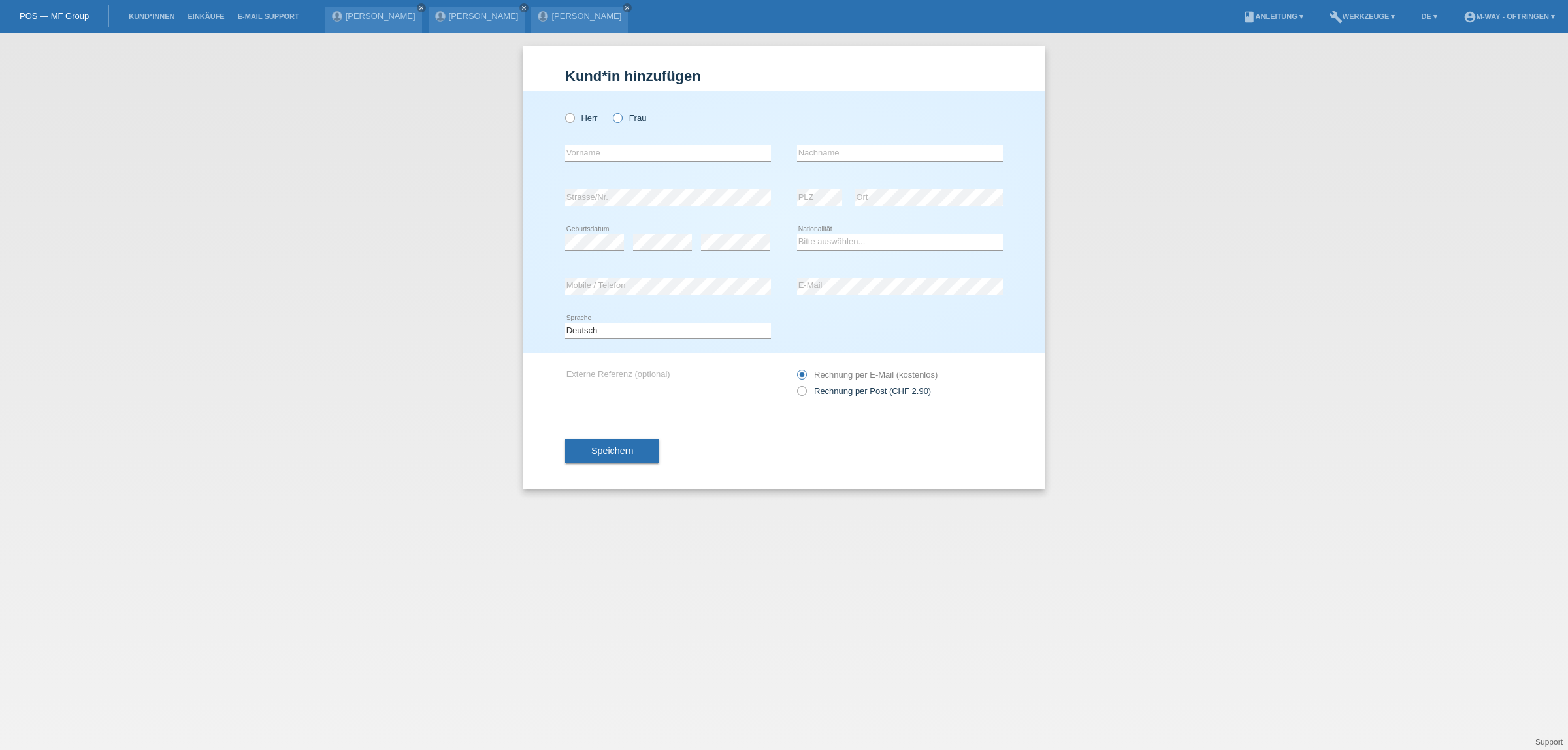
click at [611, 111] on icon at bounding box center [611, 111] width 0 height 0
click at [614, 117] on input "Frau" at bounding box center [617, 117] width 9 height 9
radio input "true"
click at [618, 149] on input "text" at bounding box center [668, 152] width 206 height 16
type input "[PERSON_NAME]"
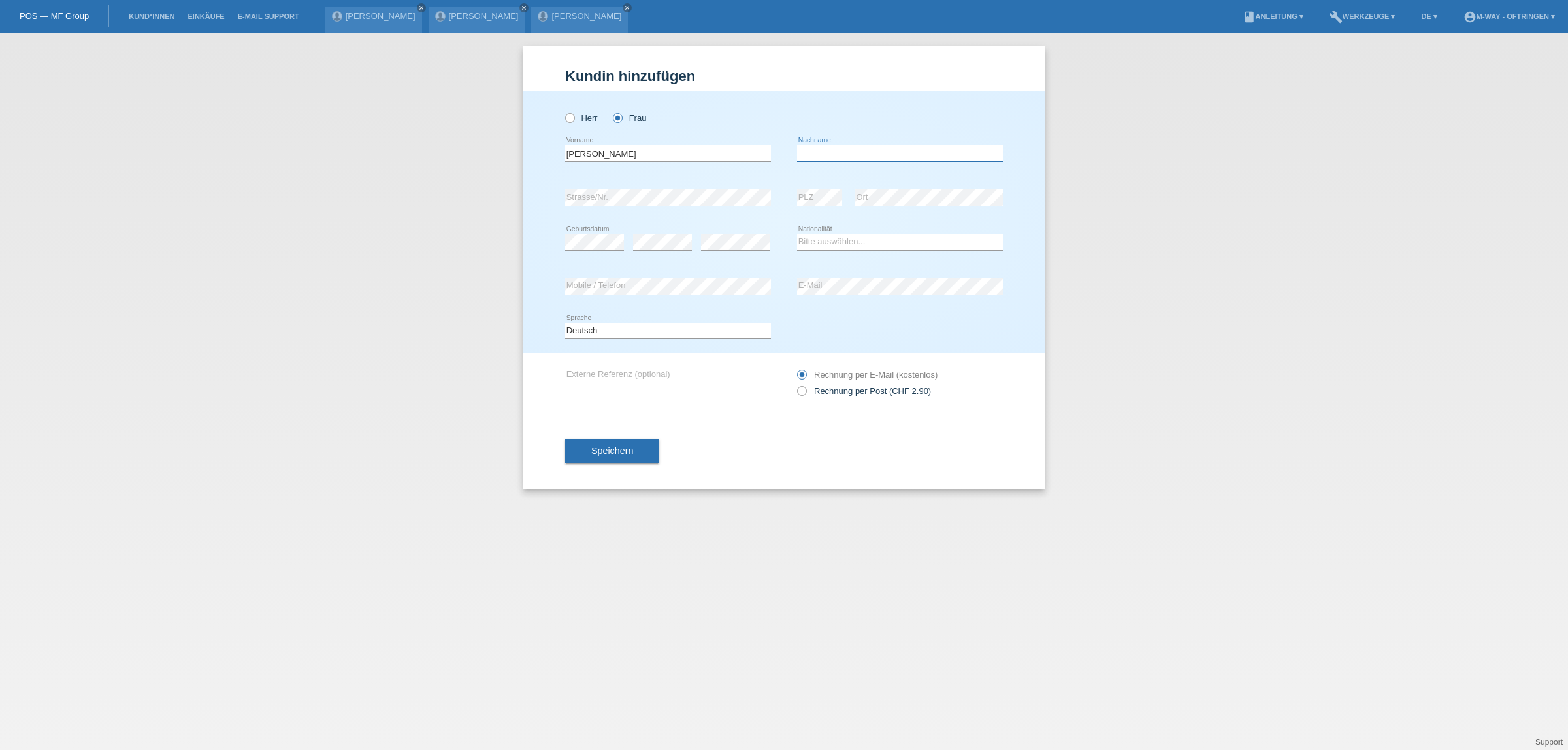
click at [821, 150] on input "text" at bounding box center [900, 152] width 206 height 16
type input "Hilfiker"
click at [830, 246] on select "Bitte auswählen... Schweiz Deutschland Liechtenstein Österreich ------------ Af…" at bounding box center [900, 242] width 206 height 16
select select "CH"
click at [797, 234] on select "Bitte auswählen... Schweiz Deutschland Liechtenstein Österreich ------------ Af…" at bounding box center [900, 242] width 206 height 16
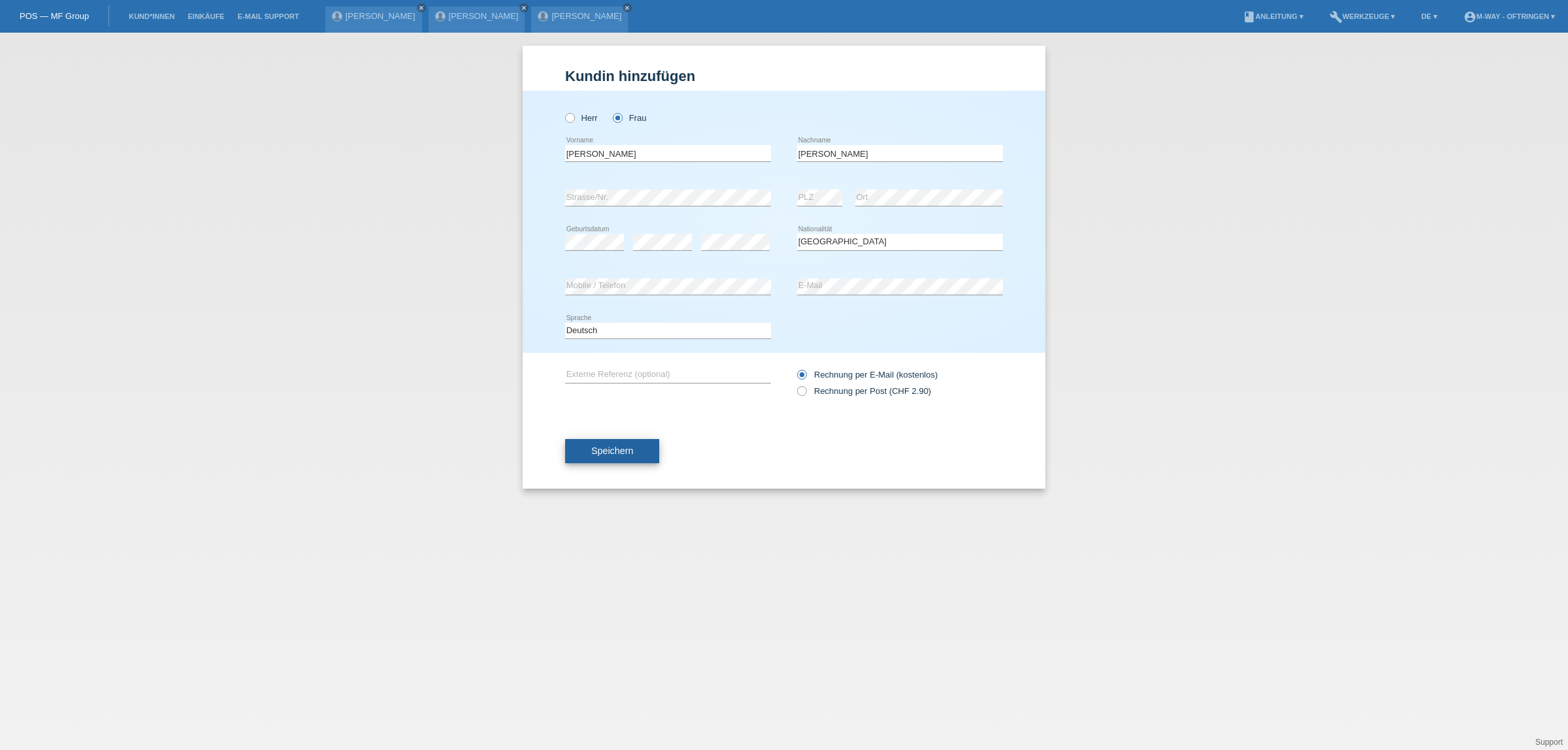
click at [626, 446] on span "Speichern" at bounding box center [612, 450] width 42 height 10
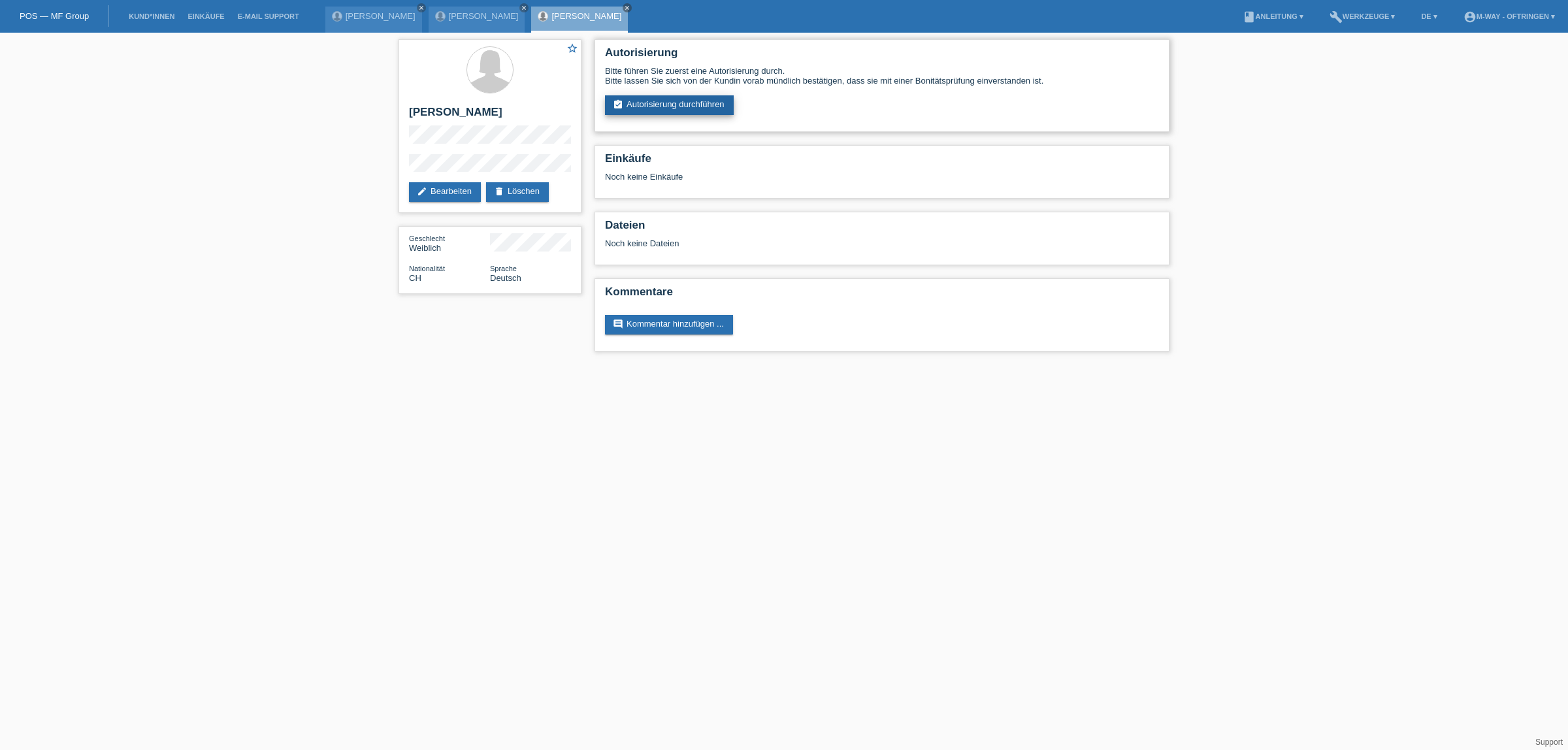
click at [684, 102] on link "assignment_turned_in Autorisierung durchführen" at bounding box center [669, 105] width 128 height 19
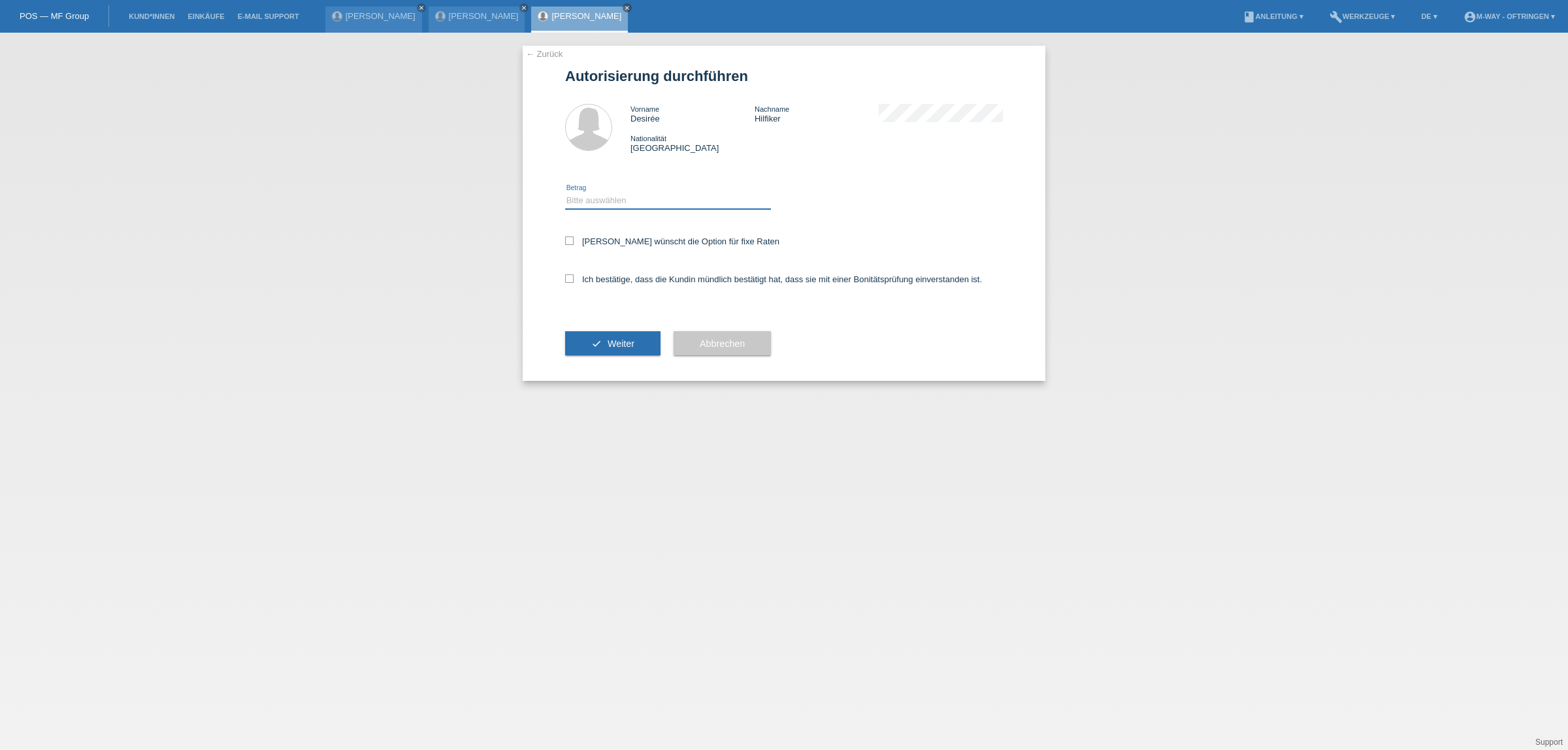
click at [605, 199] on select "Bitte auswählen CHF 1.00 - CHF 499.00 CHF 500.00 - CHF 1'999.00 CHF 2'000.00 - …" at bounding box center [668, 201] width 206 height 16
select select "3"
click at [565, 193] on select "Bitte auswählen CHF 1.00 - CHF 499.00 CHF 500.00 - CHF 1'999.00 CHF 2'000.00 - …" at bounding box center [668, 201] width 206 height 16
click at [569, 242] on icon at bounding box center [569, 240] width 9 height 9
click at [569, 242] on input "Kundin wünscht die Option für fixe Raten" at bounding box center [569, 240] width 9 height 9
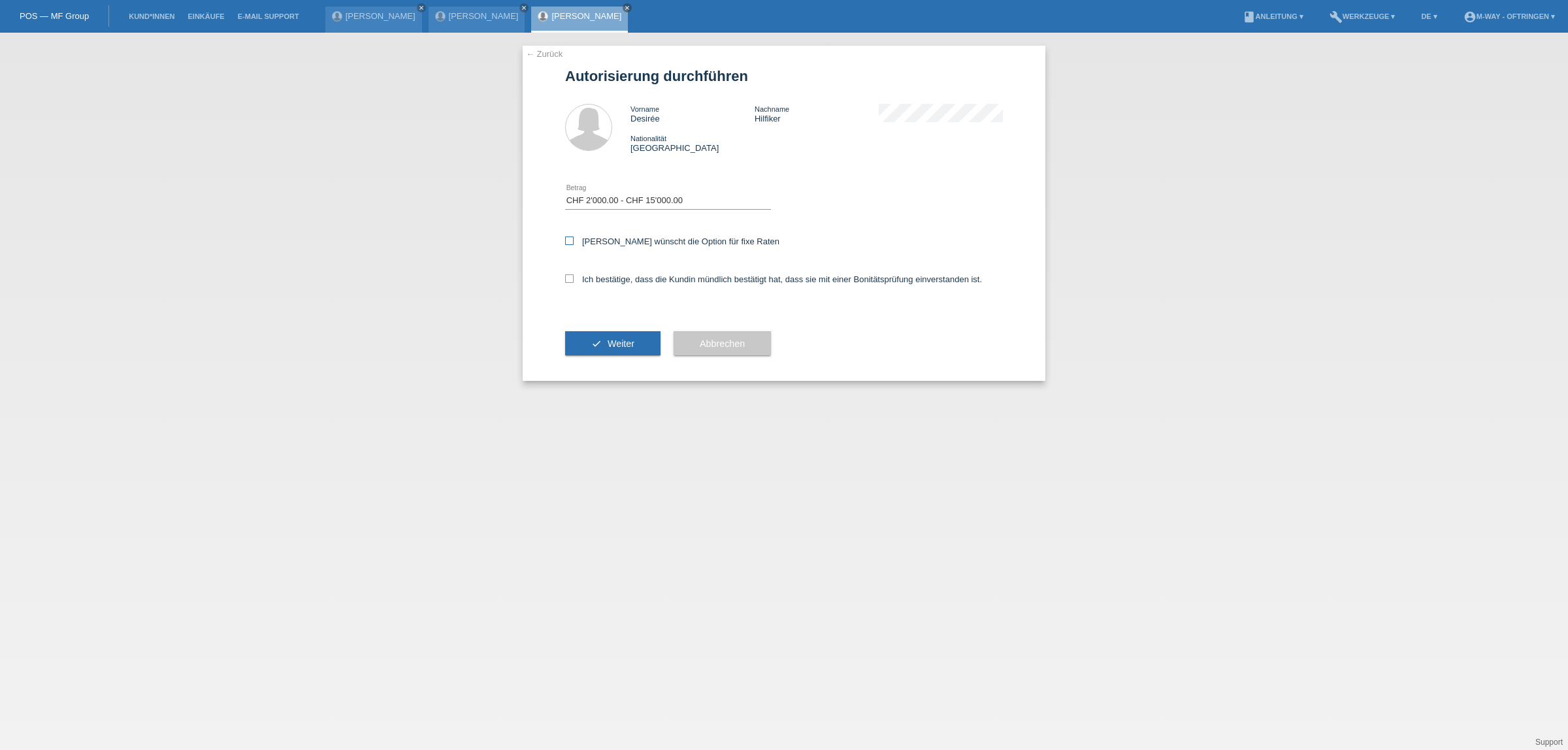
checkbox input "true"
drag, startPoint x: 569, startPoint y: 276, endPoint x: 575, endPoint y: 296, distance: 20.9
click at [569, 276] on icon at bounding box center [569, 279] width 9 height 9
click at [569, 276] on input "Ich bestätige, dass die Kundin mündlich bestätigt hat, dass sie mit einer Bonit…" at bounding box center [569, 279] width 9 height 9
checkbox input "true"
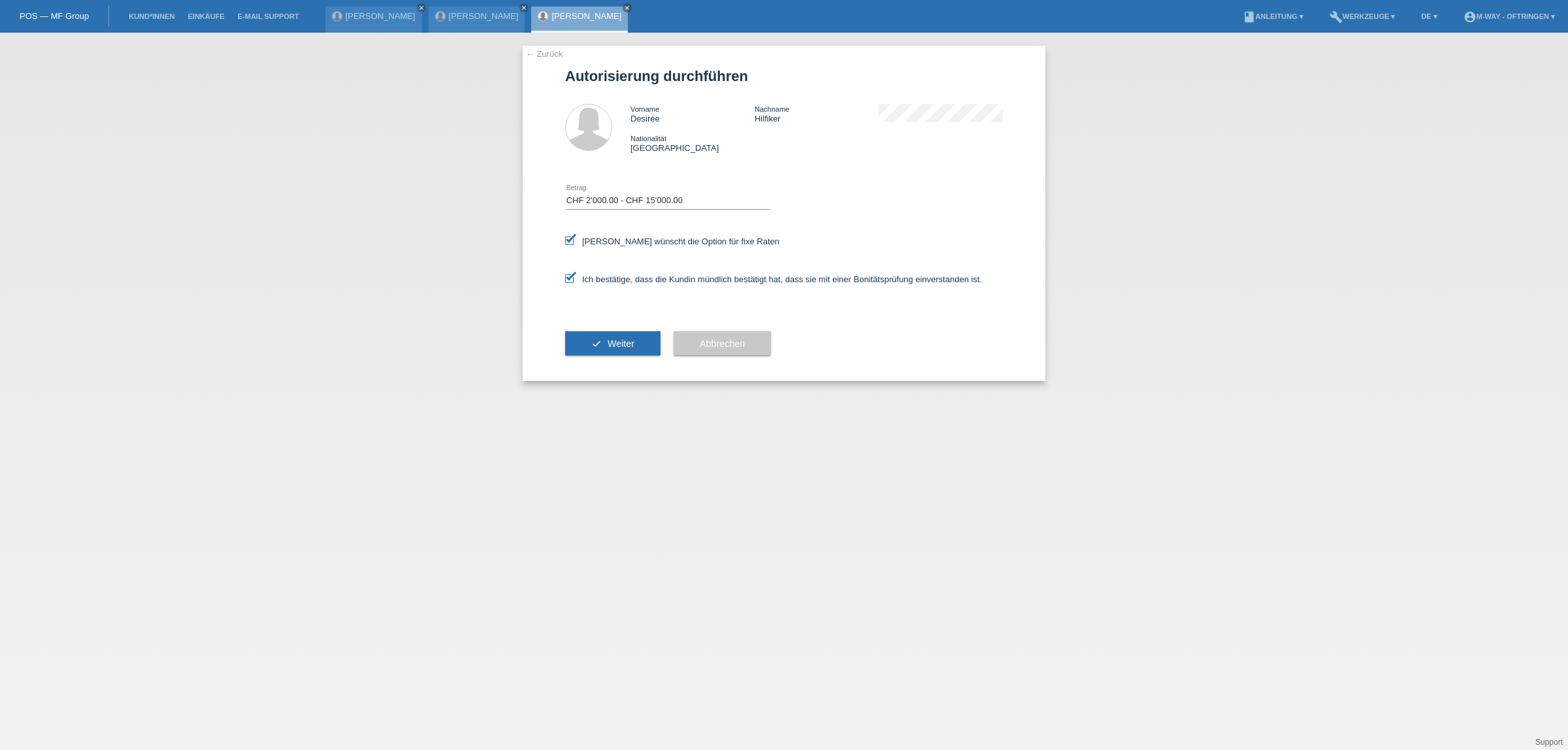
click at [596, 341] on button "check Weiter" at bounding box center [613, 344] width 96 height 25
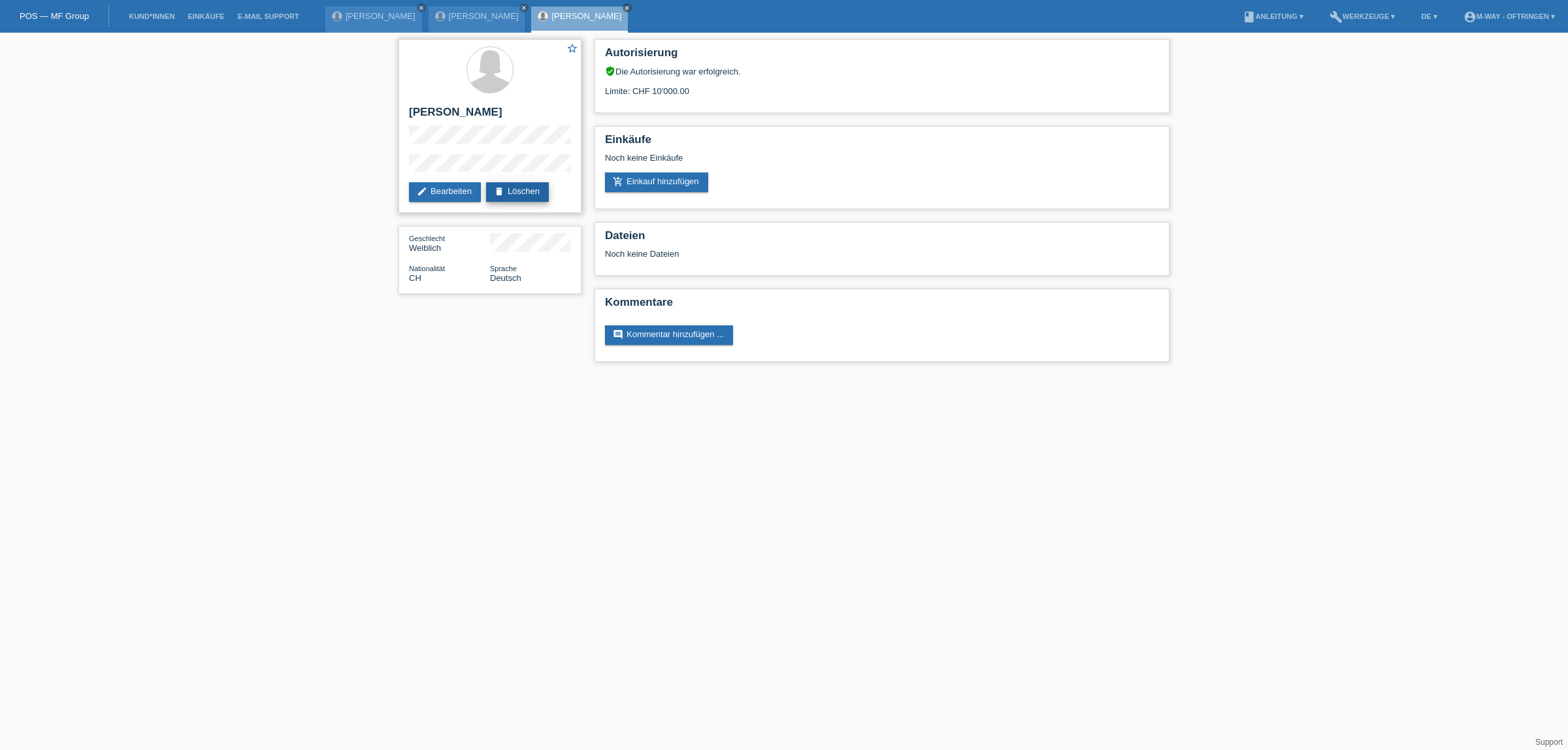
click at [537, 194] on link "delete Löschen" at bounding box center [517, 191] width 63 height 19
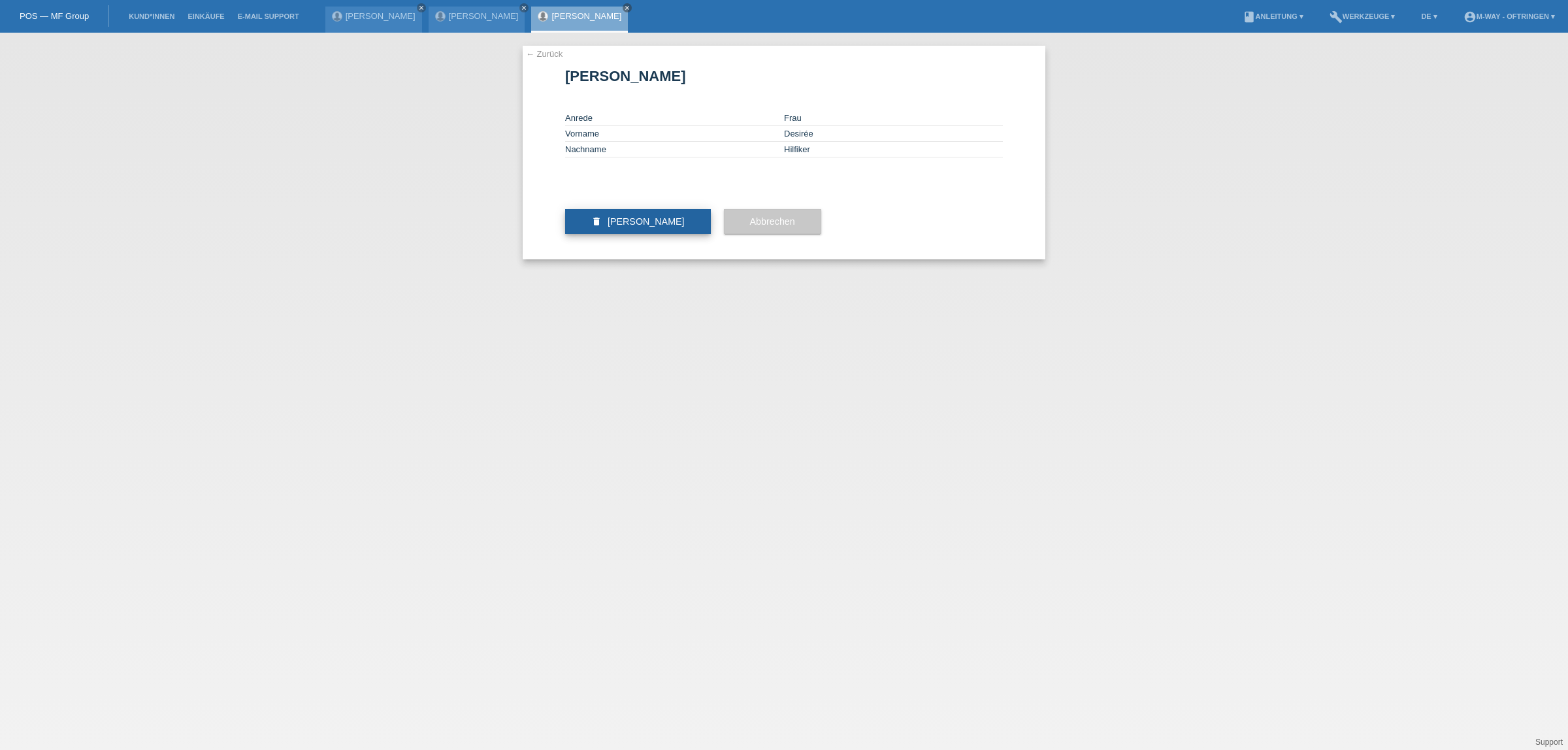
click at [632, 226] on span "[PERSON_NAME]" at bounding box center [646, 221] width 77 height 10
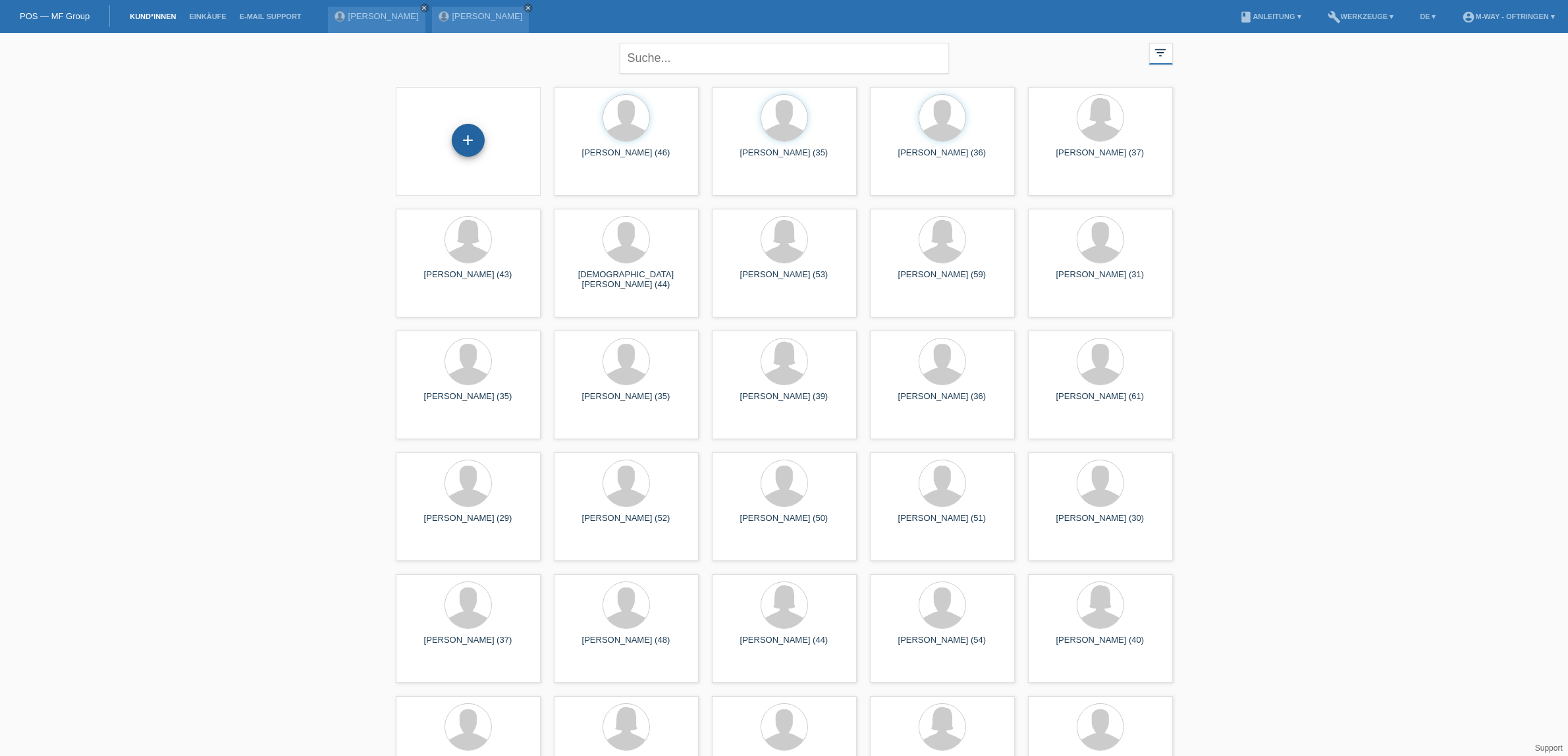
click at [459, 136] on div "+" at bounding box center [468, 140] width 33 height 33
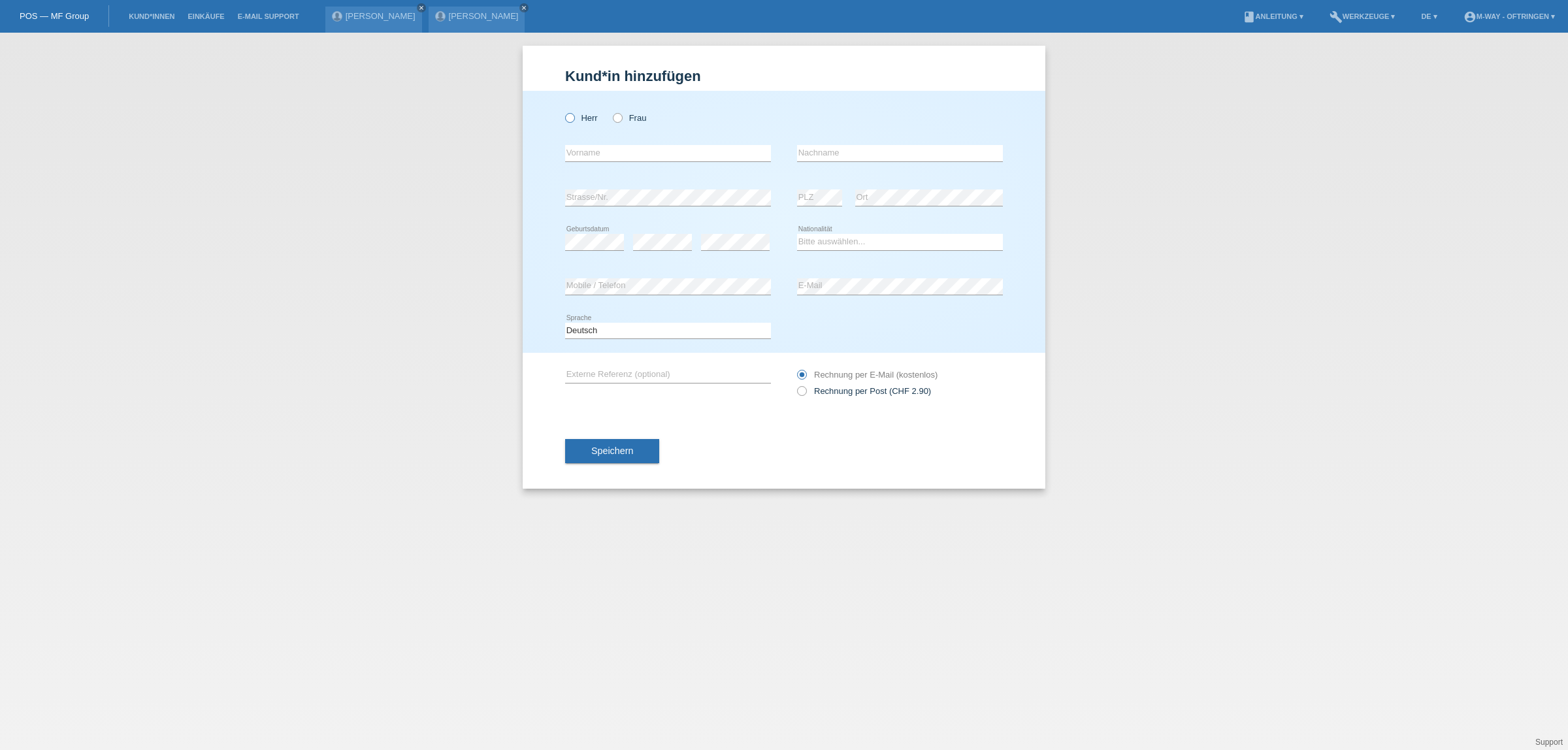
click at [586, 115] on label "Herr" at bounding box center [582, 117] width 33 height 10
click at [573, 115] on input "Herr" at bounding box center [569, 117] width 9 height 9
radio input "true"
click at [601, 150] on input "text" at bounding box center [668, 152] width 206 height 16
type input "[PERSON_NAME]"
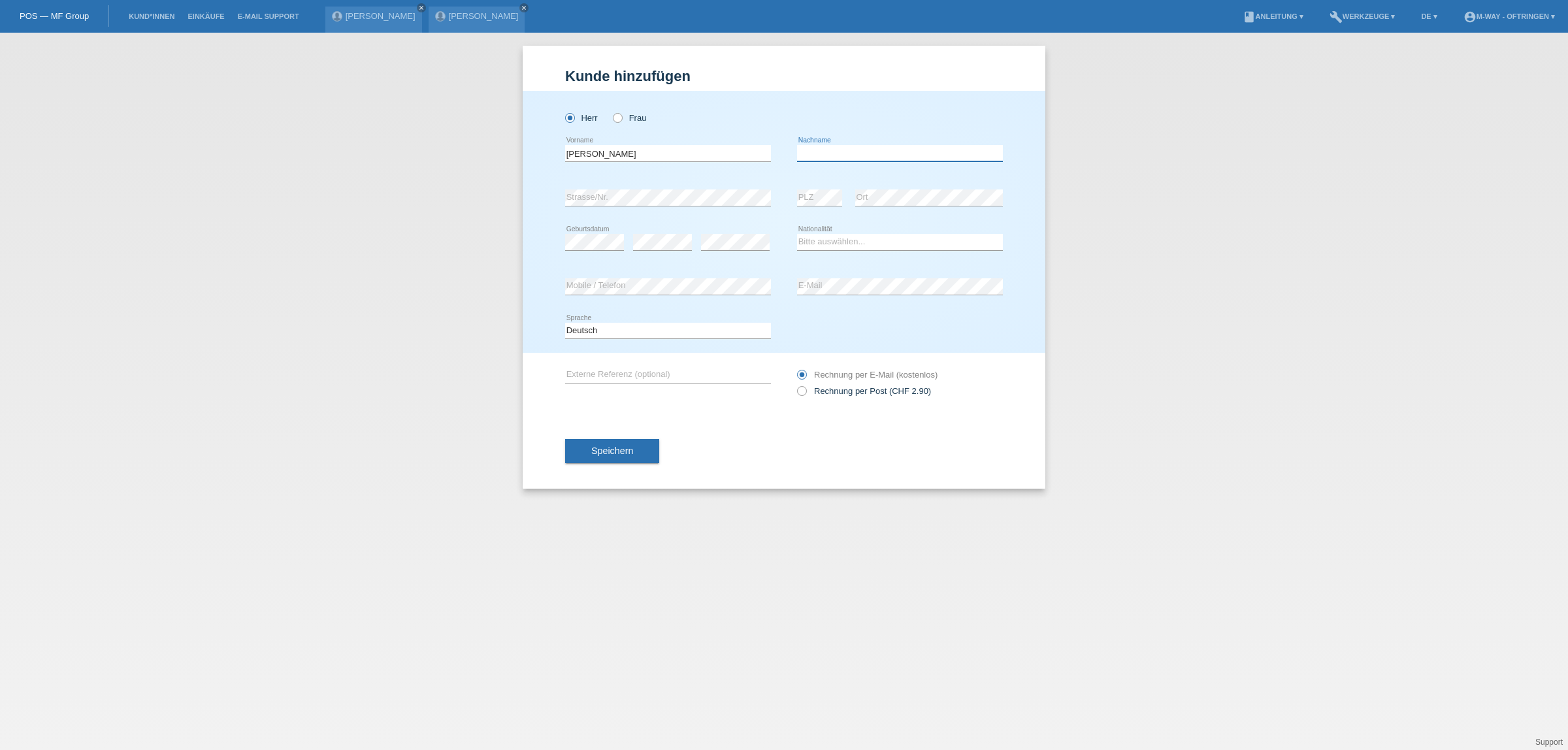
click at [828, 149] on input "text" at bounding box center [900, 152] width 206 height 16
type input "Hilfiker"
click at [814, 239] on select "Bitte auswählen... Schweiz Deutschland Liechtenstein Österreich ------------ Af…" at bounding box center [900, 242] width 206 height 16
select select "CH"
click at [797, 234] on select "Bitte auswählen... Schweiz Deutschland Liechtenstein Österreich ------------ Af…" at bounding box center [900, 242] width 206 height 16
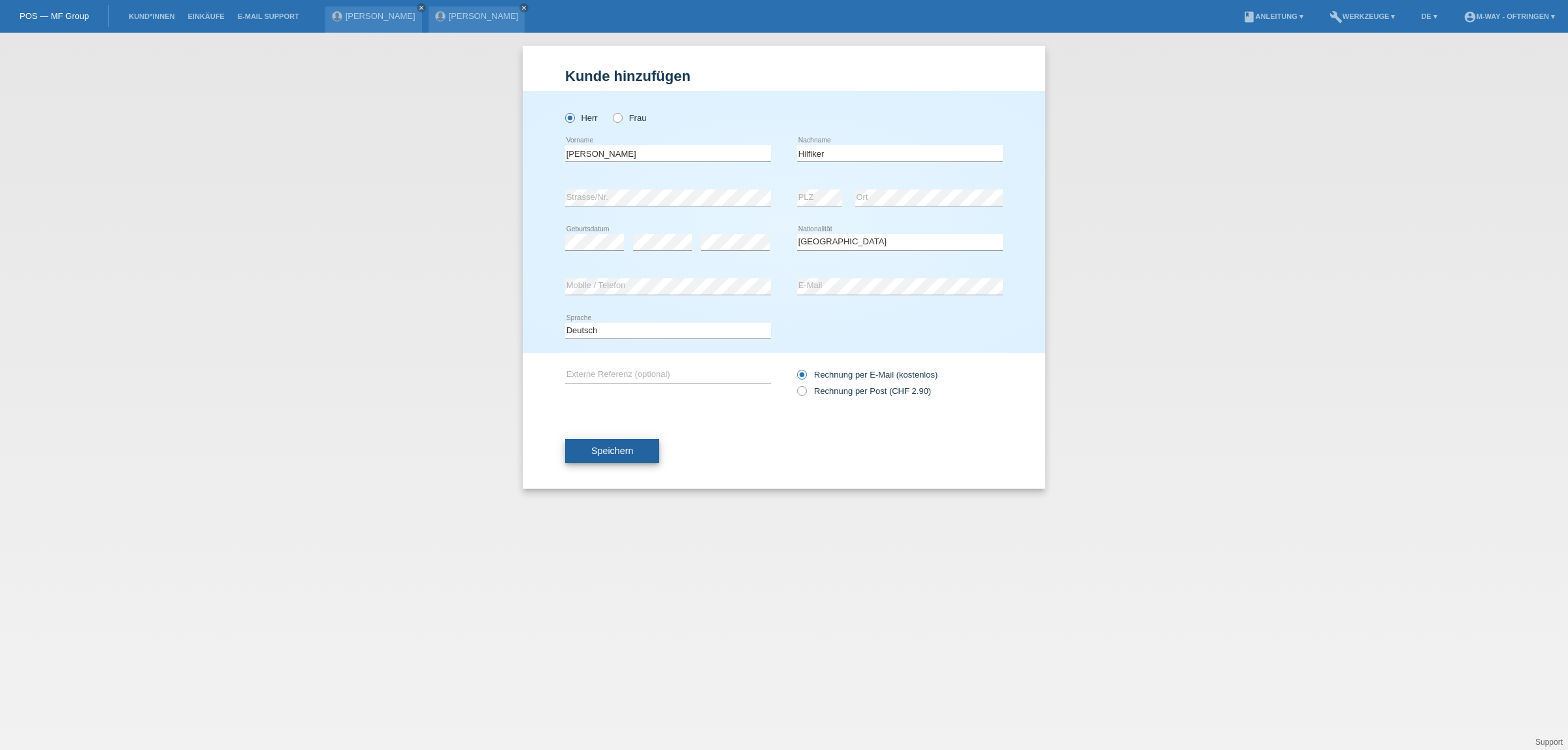
click at [613, 448] on span "Speichern" at bounding box center [612, 450] width 42 height 10
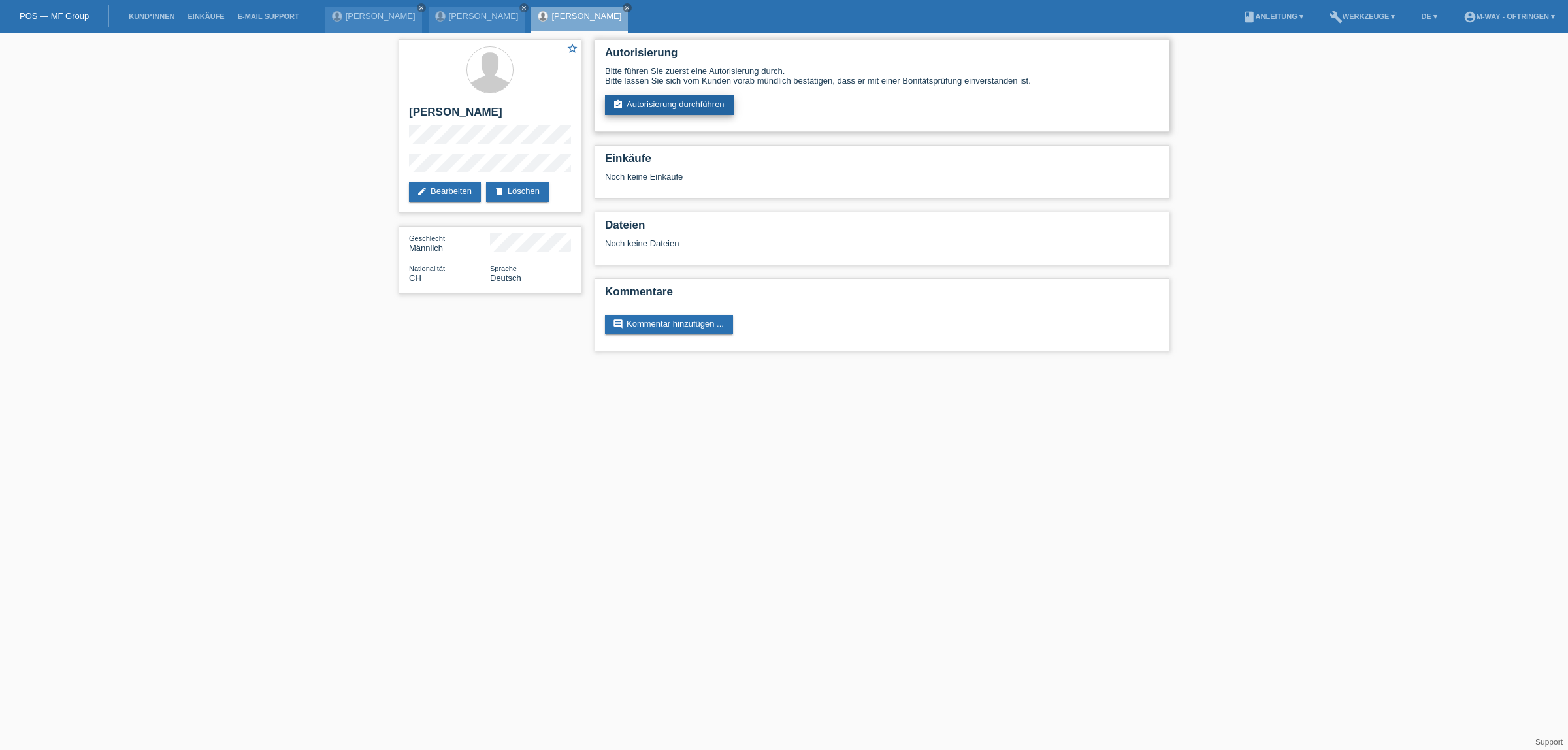
click at [646, 101] on link "assignment_turned_in Autorisierung durchführen" at bounding box center [669, 105] width 128 height 19
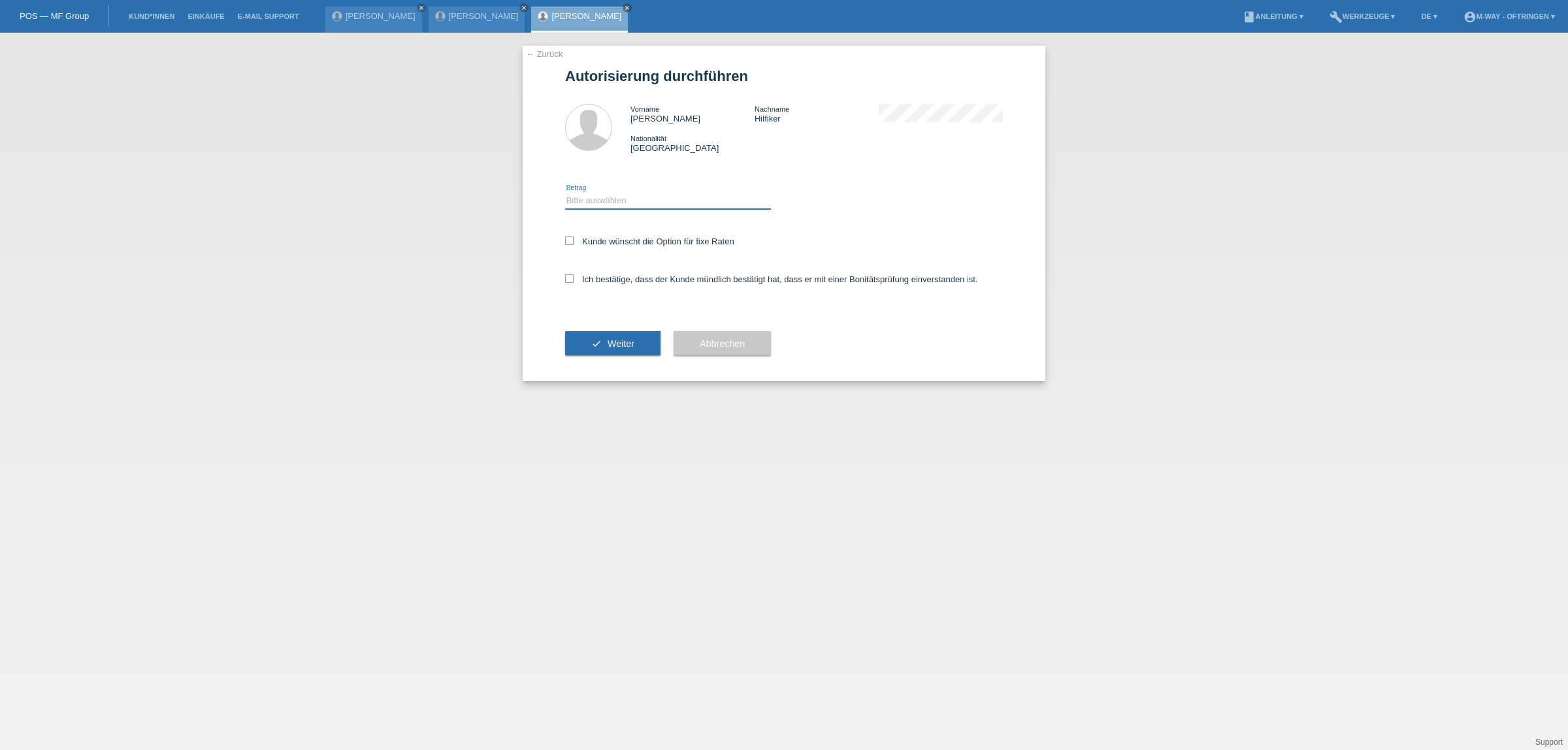
click at [612, 200] on select "Bitte auswählen CHF 1.00 - CHF 499.00 CHF 500.00 - CHF 1'999.00 CHF 2'000.00 - …" at bounding box center [668, 201] width 206 height 16
select select "3"
click at [565, 193] on select "Bitte auswählen CHF 1.00 - CHF 499.00 CHF 500.00 - CHF 1'999.00 CHF 2'000.00 - …" at bounding box center [668, 201] width 206 height 16
click at [583, 239] on label "Kunde wünscht die Option für fixe Raten" at bounding box center [650, 241] width 170 height 10
click at [573, 239] on input "Kunde wünscht die Option für fixe Raten" at bounding box center [569, 240] width 9 height 9
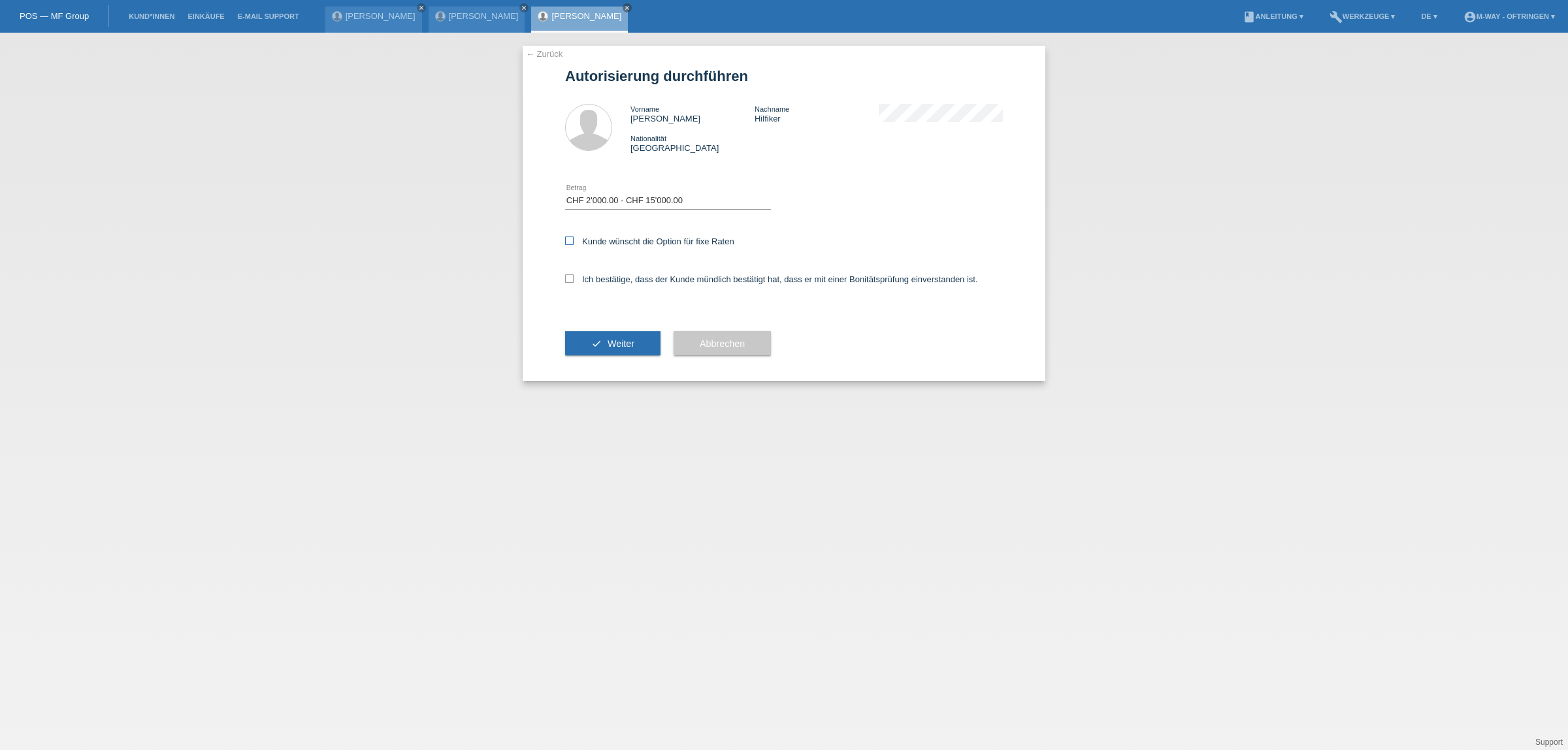
checkbox input "true"
click at [572, 275] on icon at bounding box center [569, 279] width 9 height 9
click at [572, 275] on input "Ich bestätige, dass der Kunde mündlich bestätigt hat, dass er mit einer Bonität…" at bounding box center [569, 279] width 9 height 9
checkbox input "true"
click at [613, 341] on span "Weiter" at bounding box center [621, 343] width 26 height 10
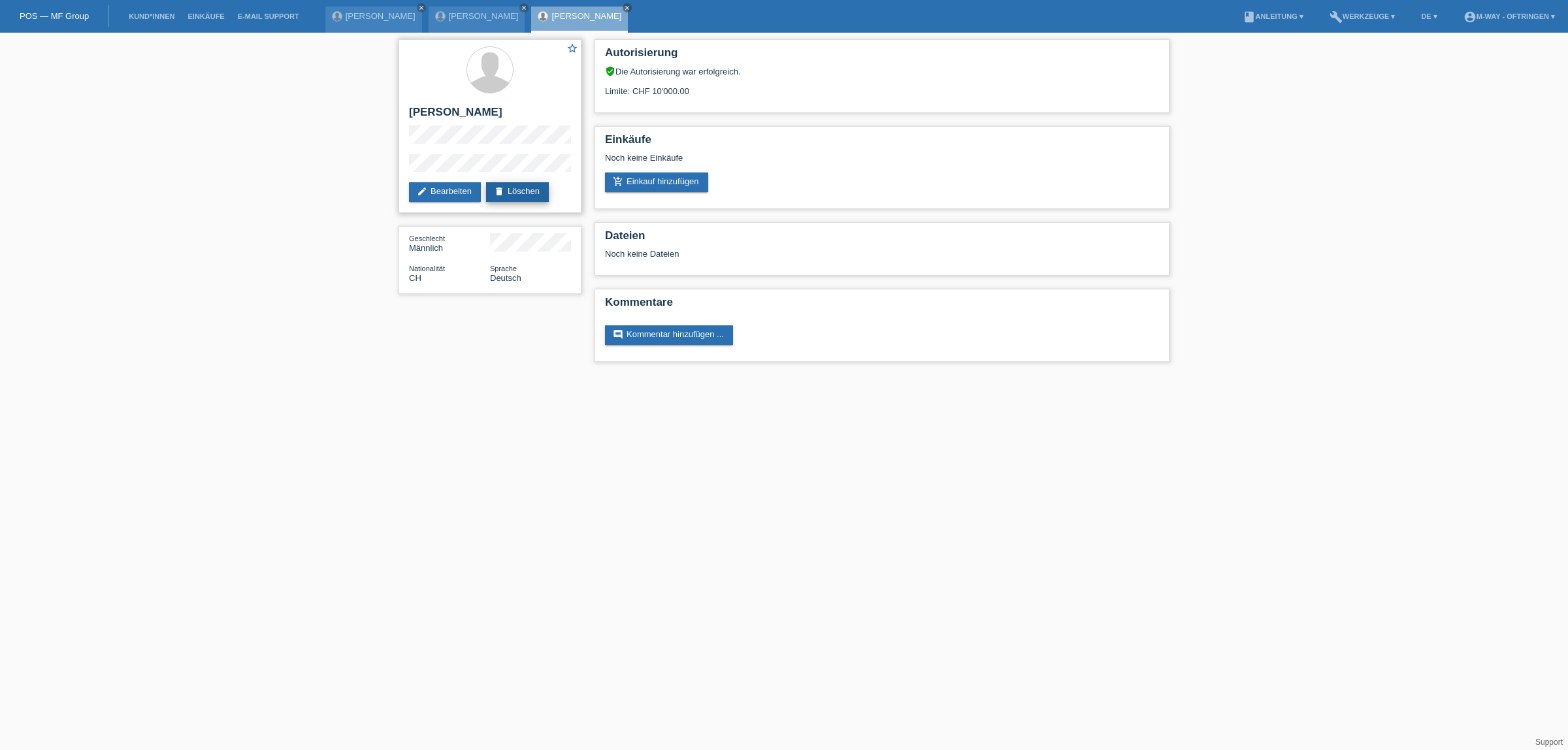
click at [523, 190] on link "delete Löschen" at bounding box center [517, 191] width 63 height 19
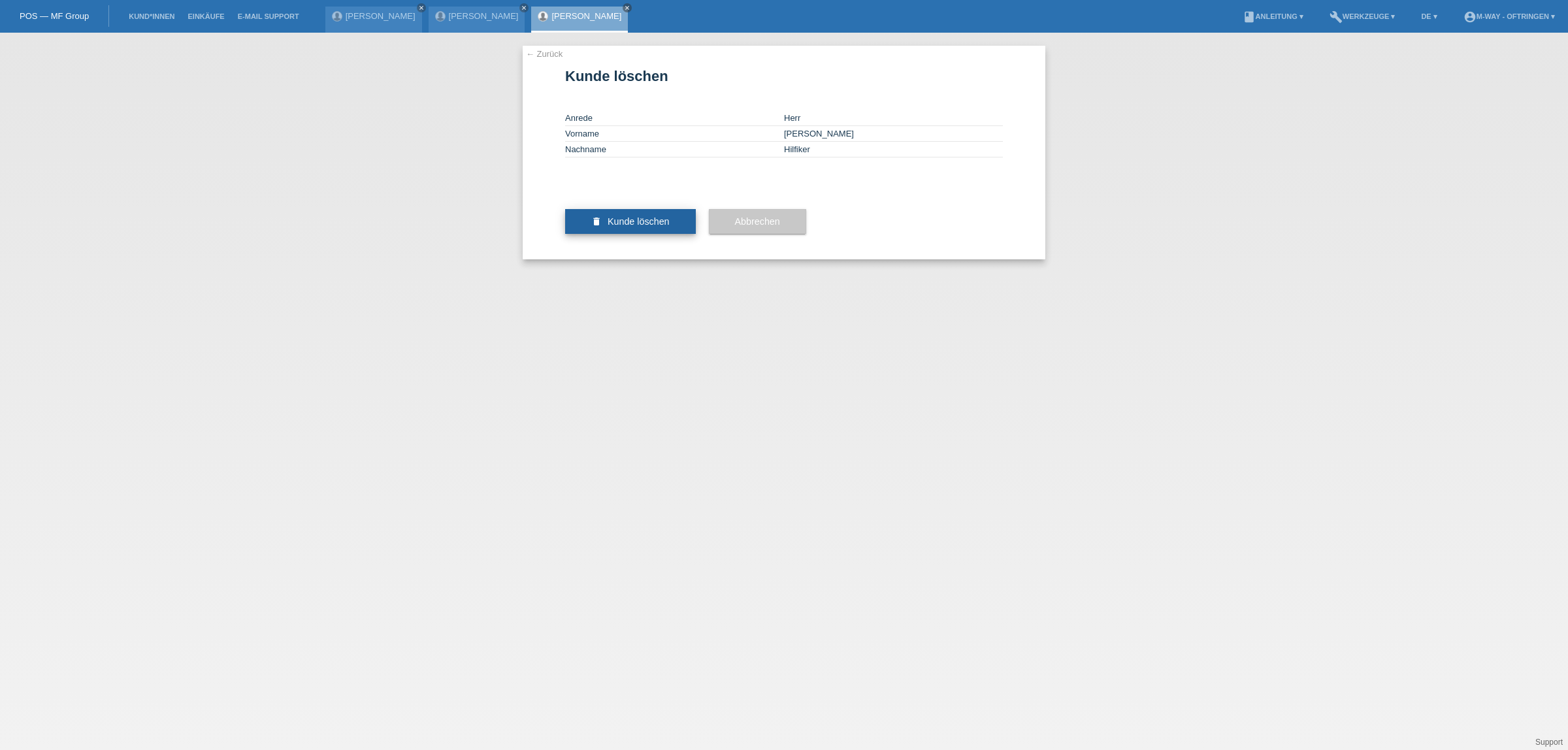
click at [621, 226] on span "Kunde löschen" at bounding box center [639, 221] width 62 height 10
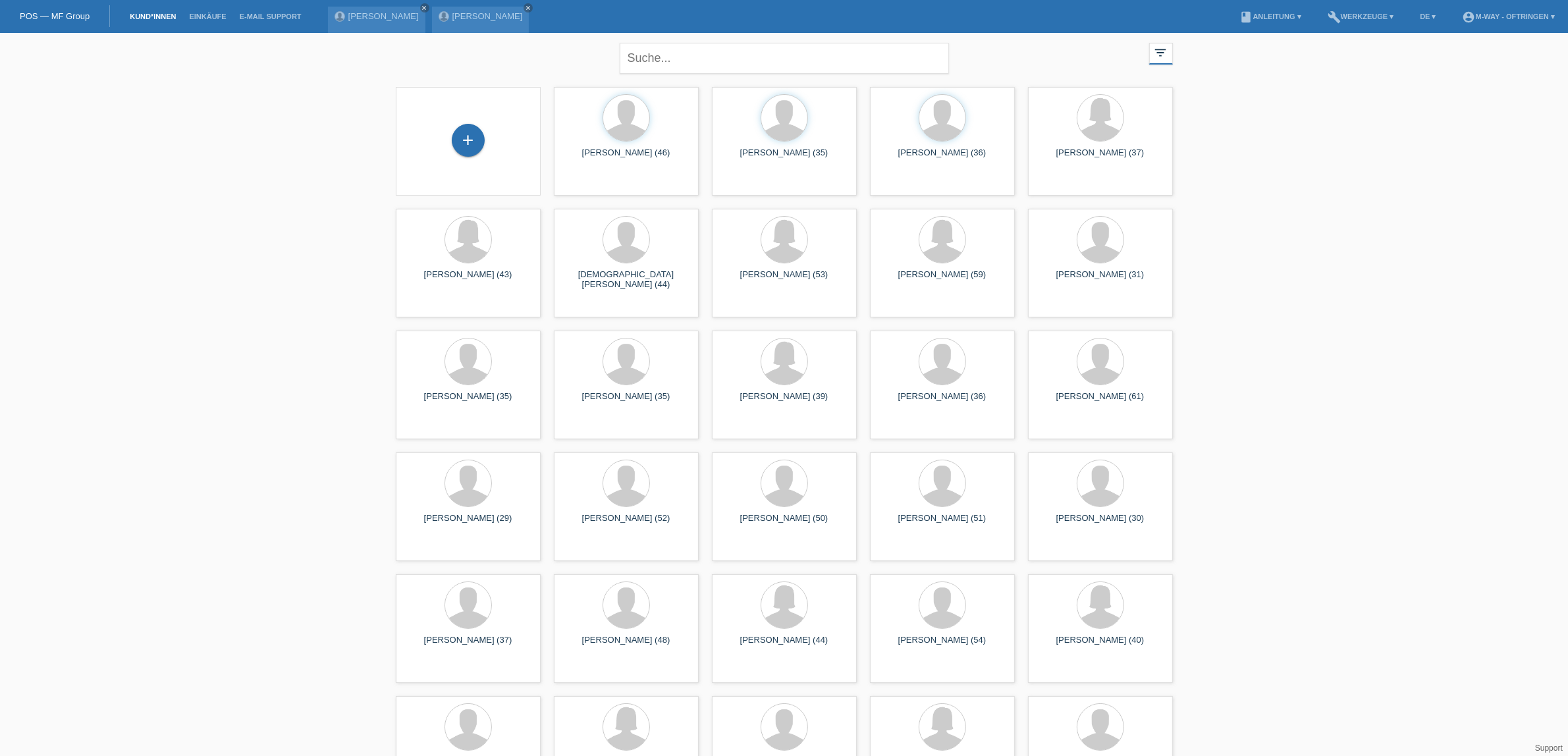
click at [745, 185] on span "Anzeigen" at bounding box center [748, 184] width 35 height 10
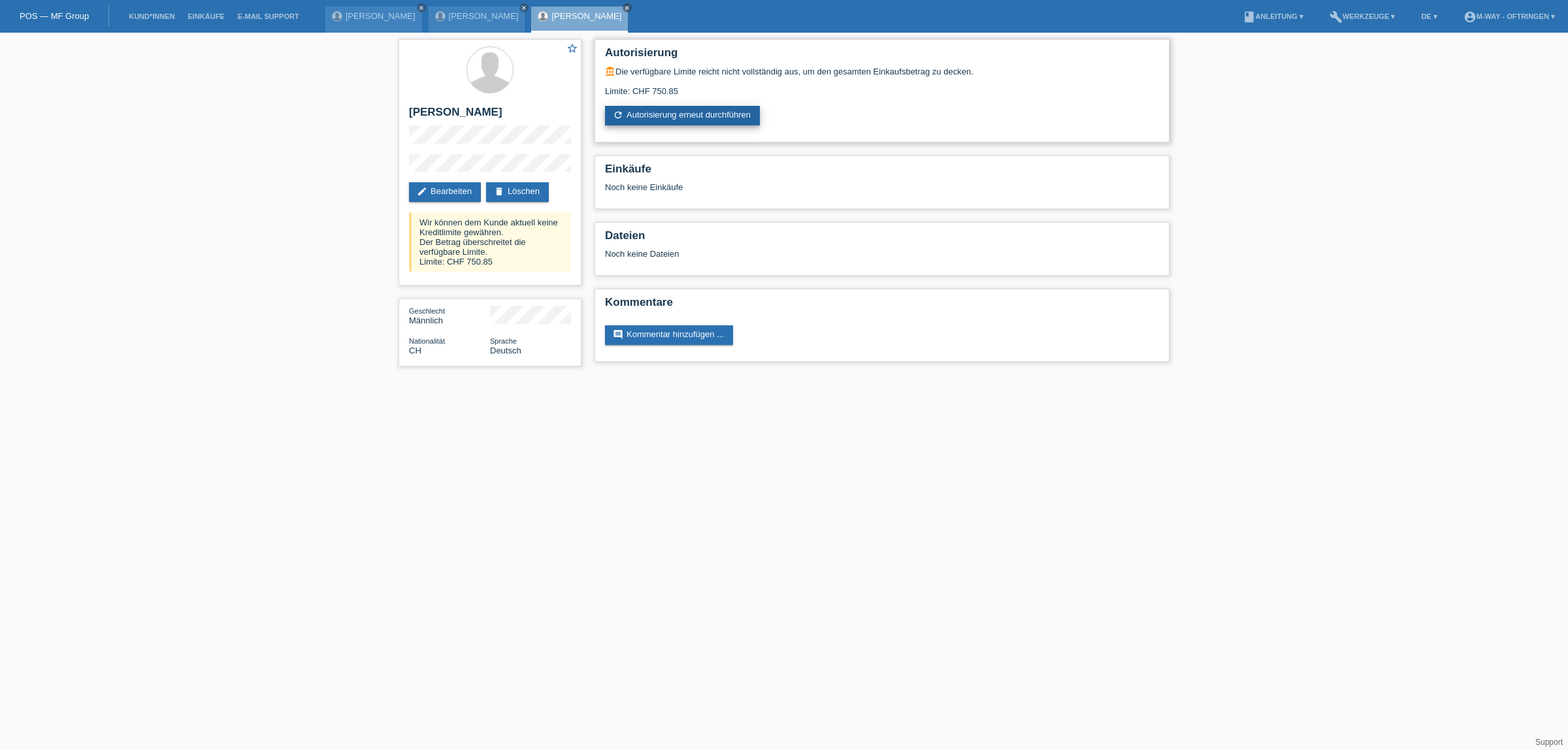
click at [663, 112] on link "refresh Autorisierung erneut durchführen" at bounding box center [682, 115] width 155 height 19
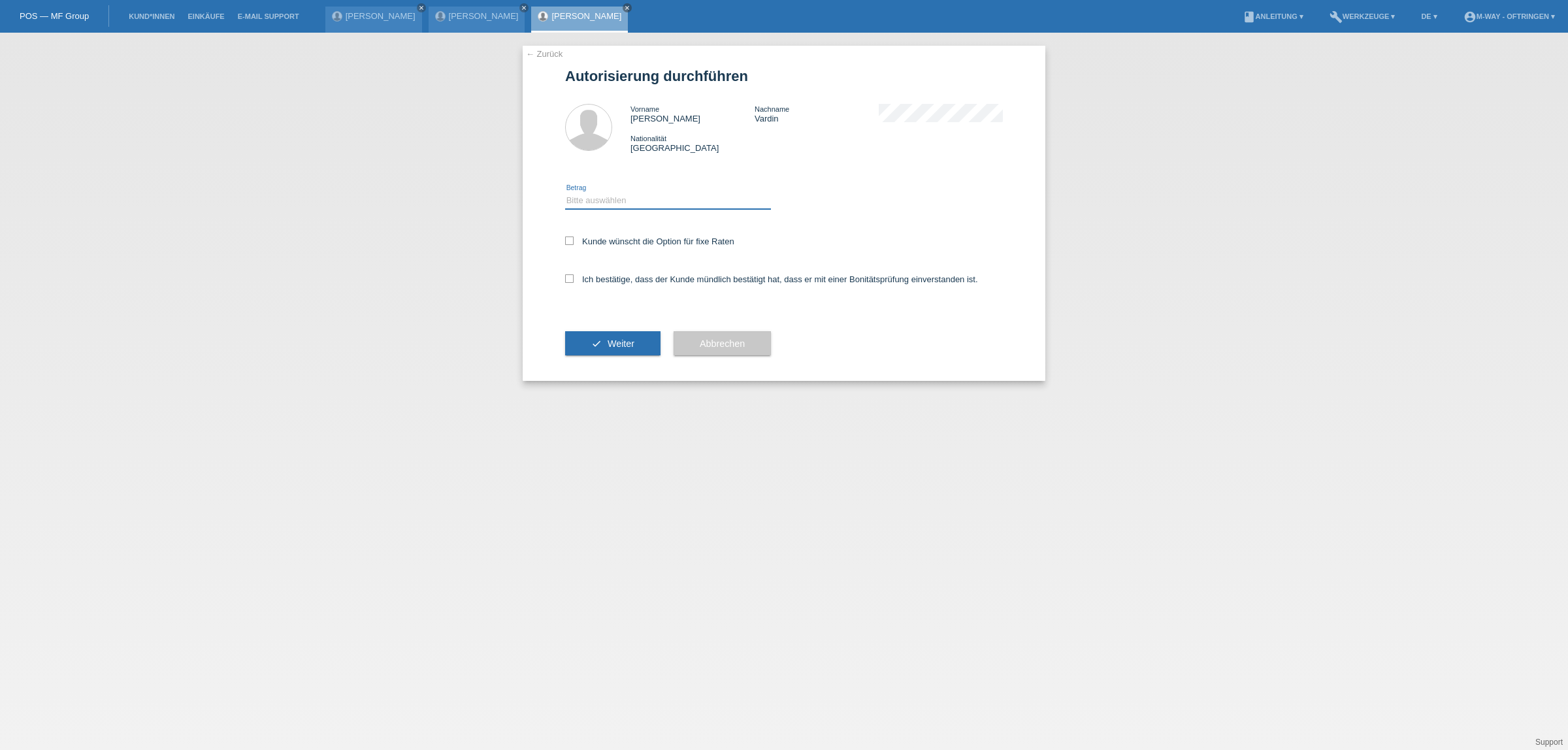
click at [580, 199] on select "Bitte auswählen CHF 1.00 - CHF 499.00 CHF 500.00 - CHF 1'999.00 CHF 2'000.00 - …" at bounding box center [668, 201] width 206 height 16
select select "3"
click at [565, 193] on select "Bitte auswählen CHF 1.00 - CHF 499.00 CHF 500.00 - CHF 1'999.00 CHF 2'000.00 - …" at bounding box center [668, 201] width 206 height 16
click at [566, 240] on icon at bounding box center [569, 240] width 9 height 9
click at [566, 240] on input "Kunde wünscht die Option für fixe Raten" at bounding box center [569, 240] width 9 height 9
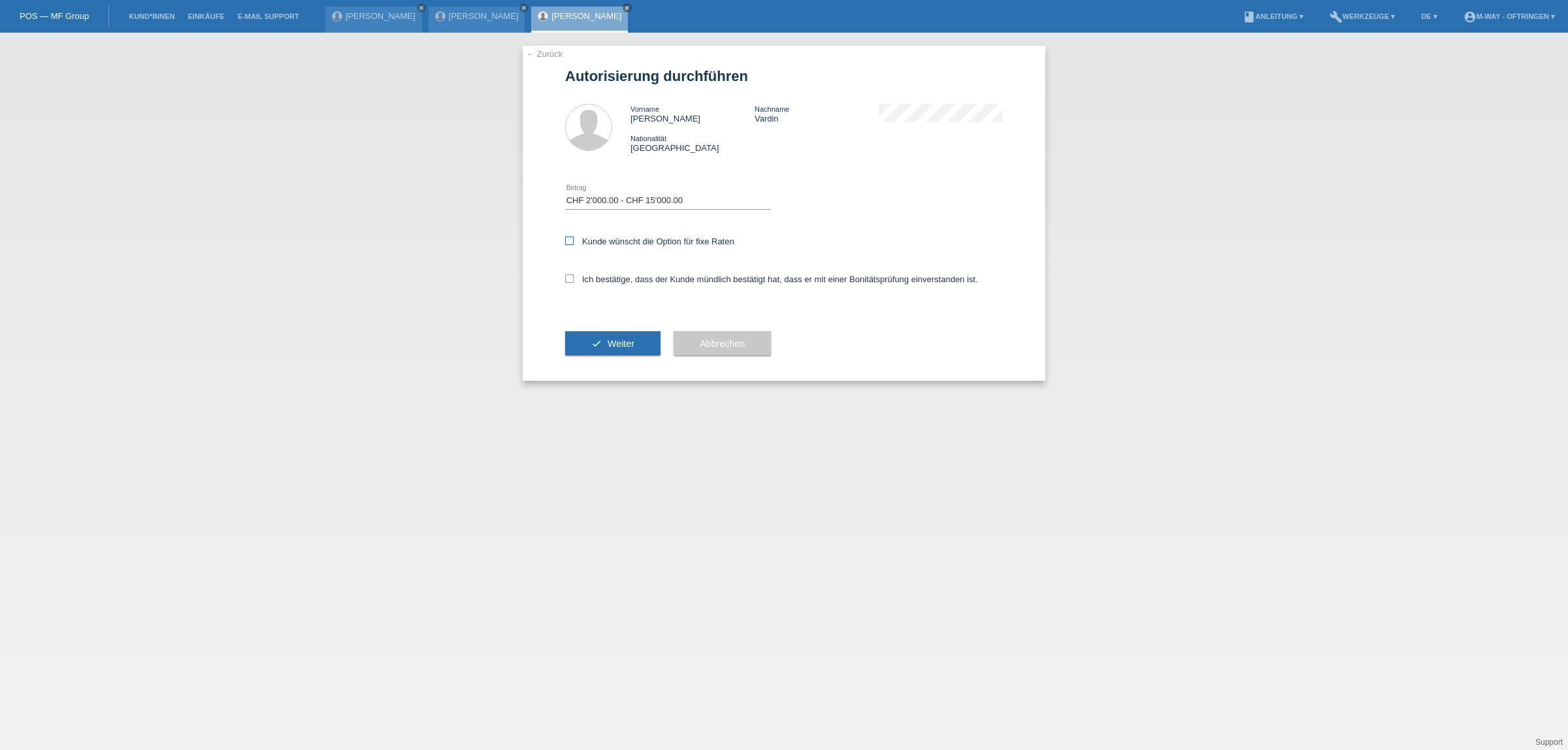
checkbox input "true"
click at [572, 279] on icon at bounding box center [569, 279] width 9 height 9
click at [572, 279] on input "Ich bestätige, dass der Kunde mündlich bestätigt hat, dass er mit einer Bonität…" at bounding box center [569, 279] width 9 height 9
checkbox input "true"
click at [576, 335] on button "check Weiter" at bounding box center [613, 344] width 96 height 25
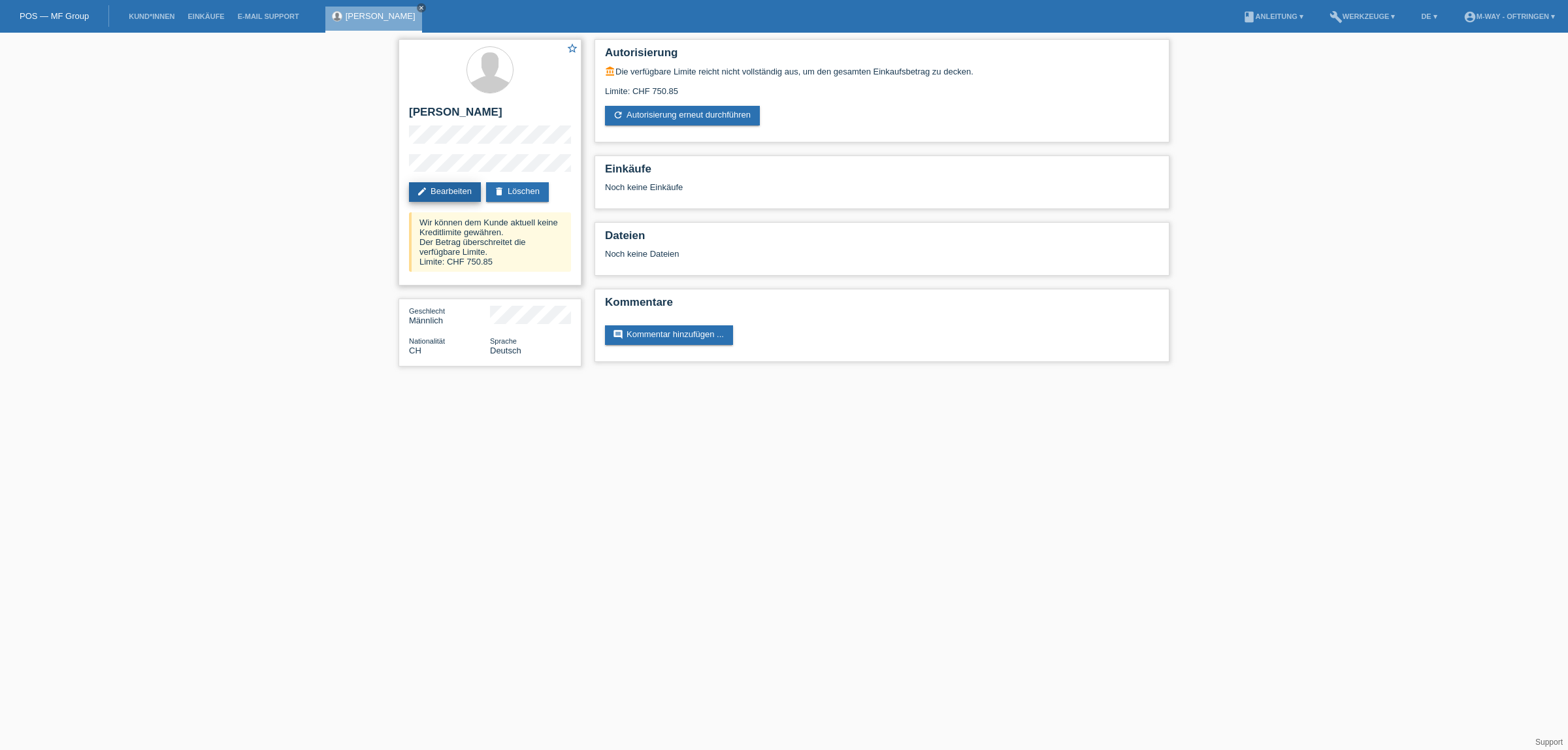
click at [455, 188] on link "edit Bearbeiten" at bounding box center [445, 191] width 72 height 19
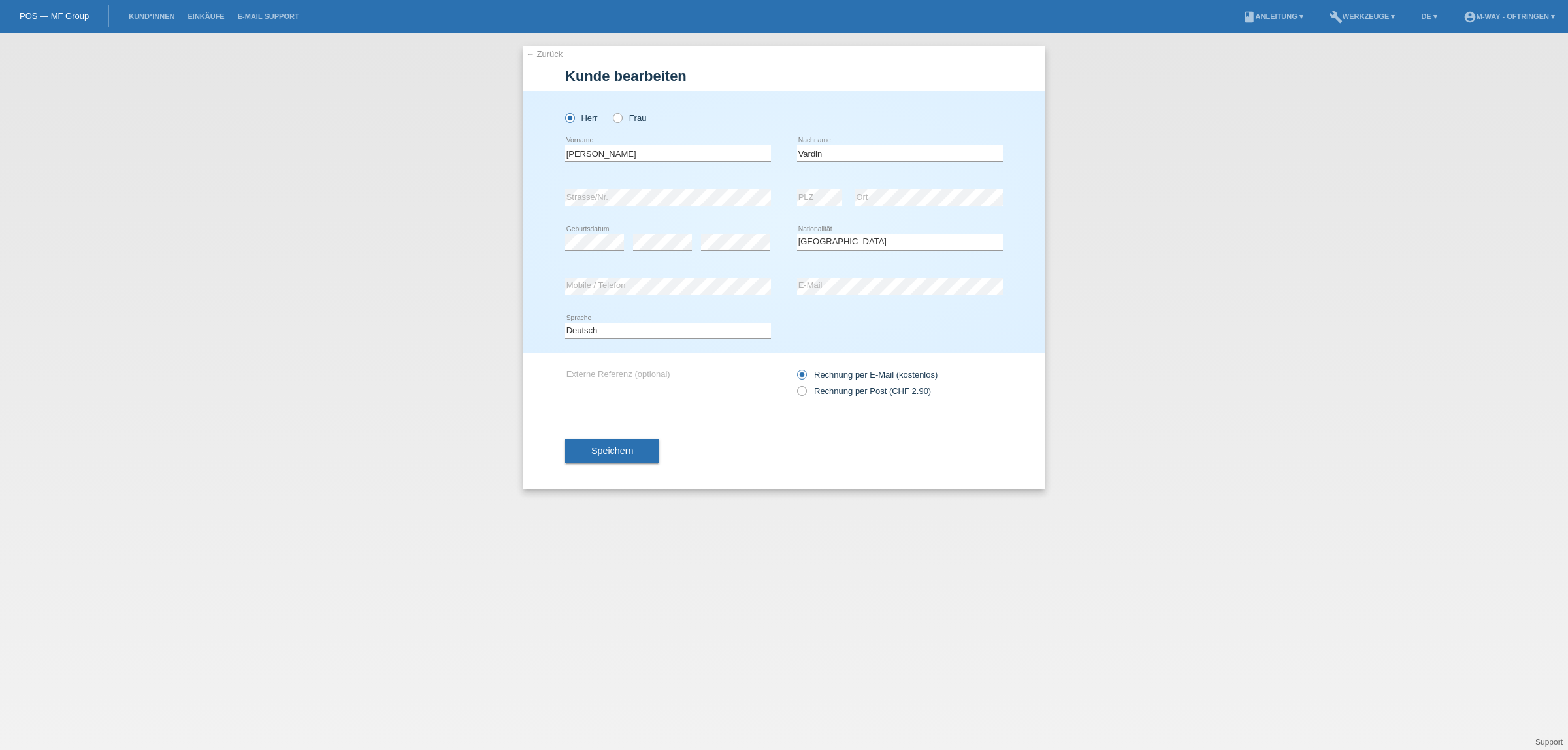
select select "CH"
click at [839, 155] on input "Vardin" at bounding box center [900, 152] width 206 height 16
type input "Varadin"
click at [625, 447] on span "Speichern" at bounding box center [612, 450] width 42 height 10
